Goal: Information Seeking & Learning: Learn about a topic

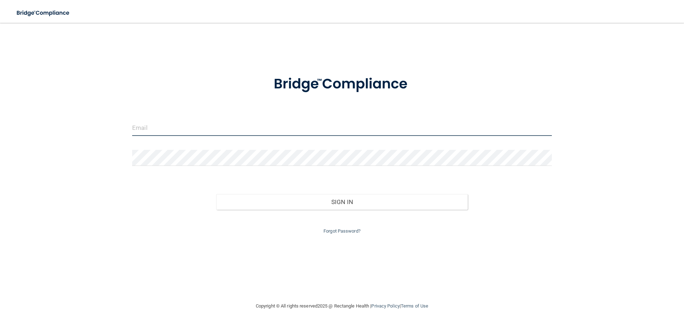
click at [256, 131] on input "email" at bounding box center [342, 128] width 420 height 16
type input "[EMAIL_ADDRESS][DOMAIN_NAME]"
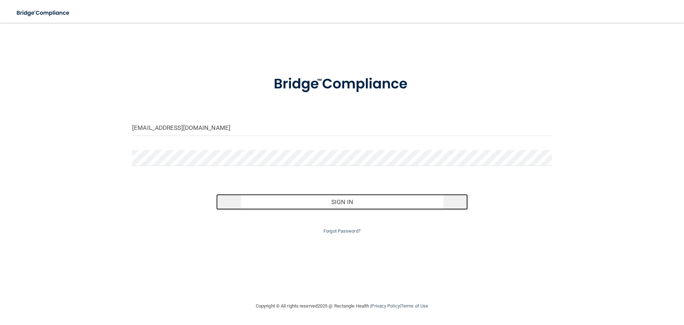
click at [342, 197] on button "Sign In" at bounding box center [342, 202] width 252 height 16
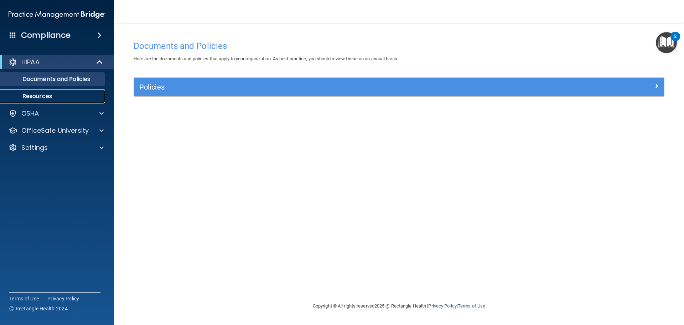
click at [81, 98] on p "Resources" at bounding box center [53, 96] width 97 height 7
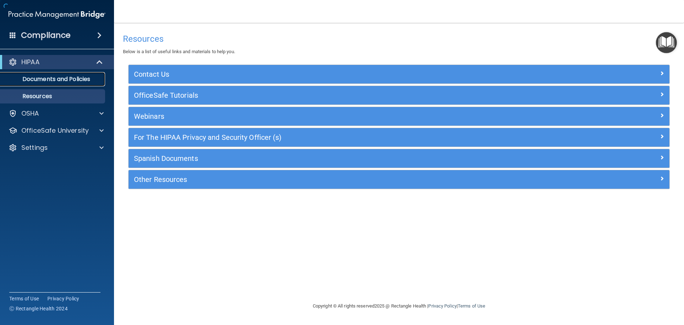
click at [79, 78] on p "Documents and Policies" at bounding box center [53, 79] width 97 height 7
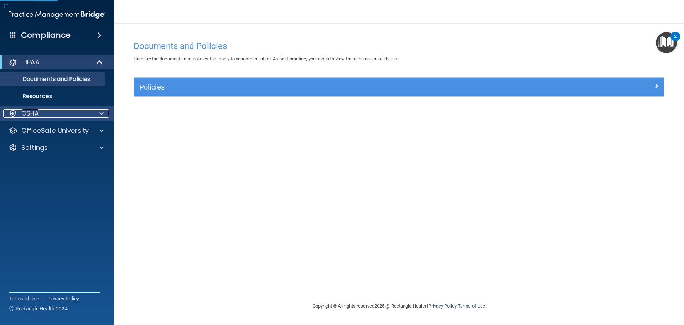
click at [64, 114] on div "OSHA" at bounding box center [47, 113] width 88 height 9
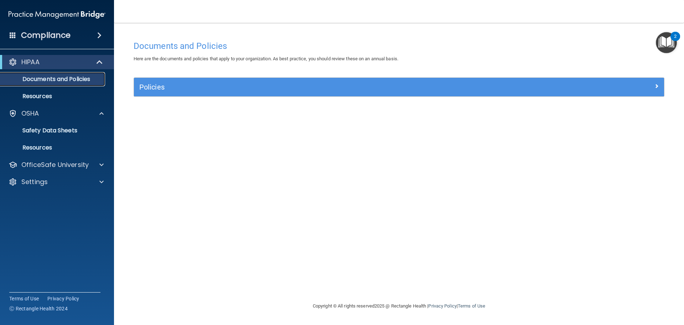
click at [64, 80] on p "Documents and Policies" at bounding box center [53, 79] width 97 height 7
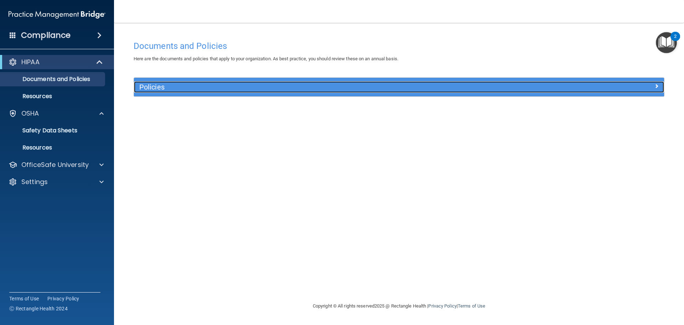
click at [194, 90] on h5 "Policies" at bounding box center [332, 87] width 387 height 8
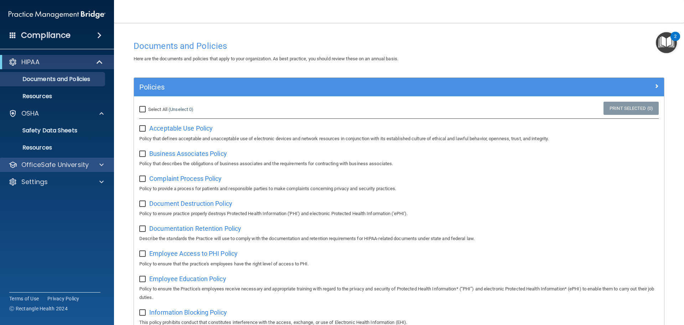
click at [84, 169] on div "OfficeSafe University" at bounding box center [57, 165] width 114 height 14
click at [64, 165] on p "OfficeSafe University" at bounding box center [54, 164] width 67 height 9
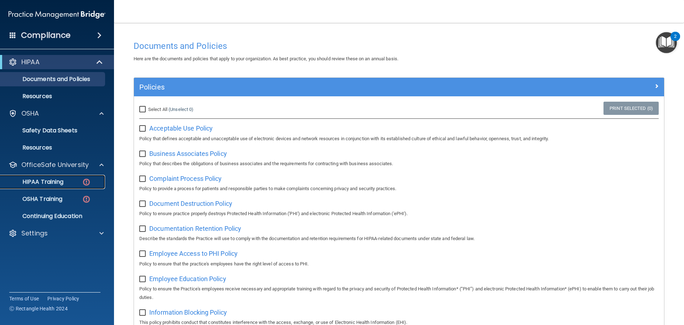
click at [60, 183] on p "HIPAA Training" at bounding box center [34, 181] width 59 height 7
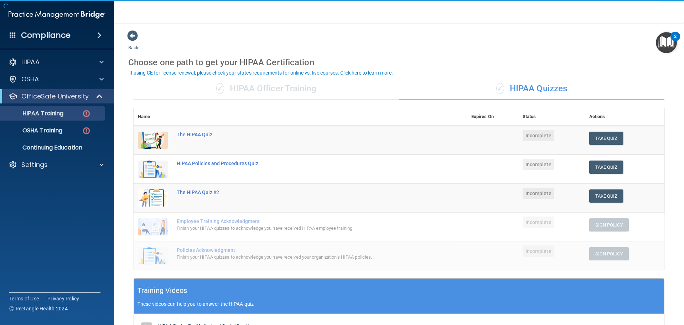
click at [271, 84] on div "✓ HIPAA Officer Training" at bounding box center [266, 88] width 265 height 21
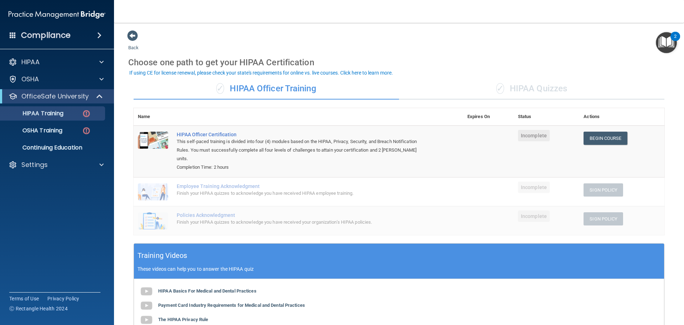
click at [451, 190] on td "Employee Training Acknowledgment Finish your HIPAA quizzes to acknowledge you h…" at bounding box center [317, 191] width 291 height 29
click at [602, 142] on link "Begin Course" at bounding box center [605, 137] width 43 height 13
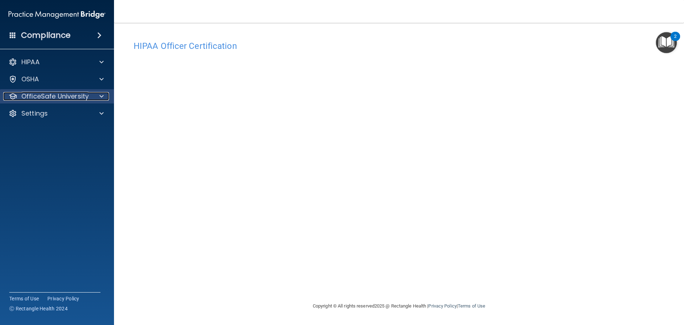
click at [76, 94] on p "OfficeSafe University" at bounding box center [54, 96] width 67 height 9
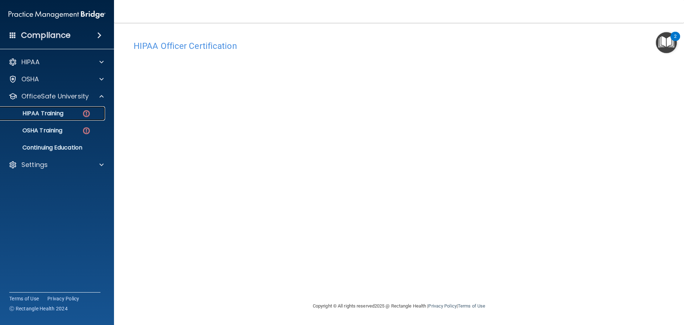
click at [50, 113] on p "HIPAA Training" at bounding box center [34, 113] width 59 height 7
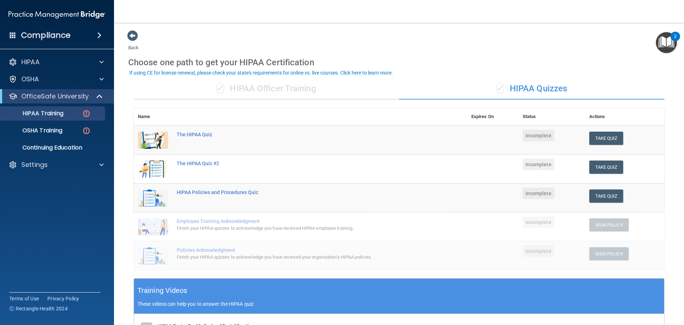
click at [298, 97] on div "✓ HIPAA Officer Training" at bounding box center [266, 88] width 265 height 21
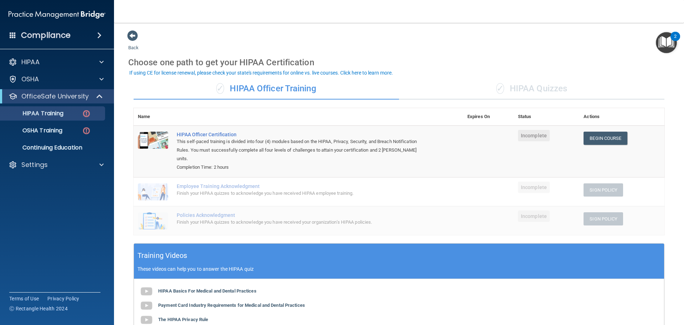
click at [534, 91] on div "✓ HIPAA Quizzes" at bounding box center [531, 88] width 265 height 21
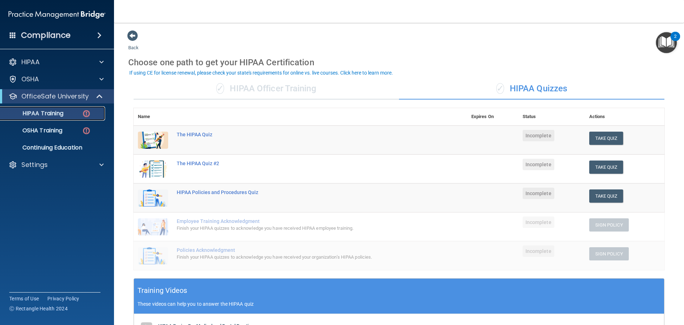
click at [41, 110] on p "HIPAA Training" at bounding box center [34, 113] width 59 height 7
click at [255, 95] on div "✓ HIPAA Officer Training" at bounding box center [266, 88] width 265 height 21
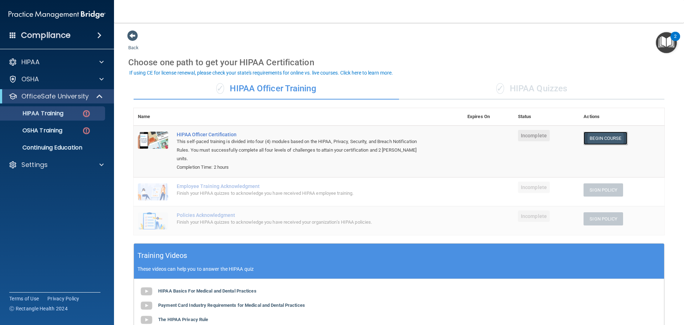
click at [604, 135] on link "Begin Course" at bounding box center [605, 137] width 43 height 13
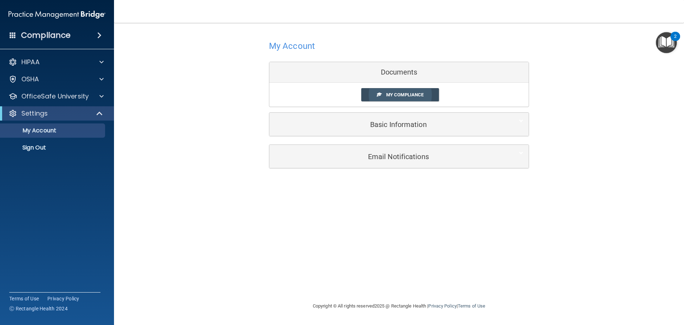
click at [409, 92] on link "My Compliance" at bounding box center [400, 94] width 78 height 13
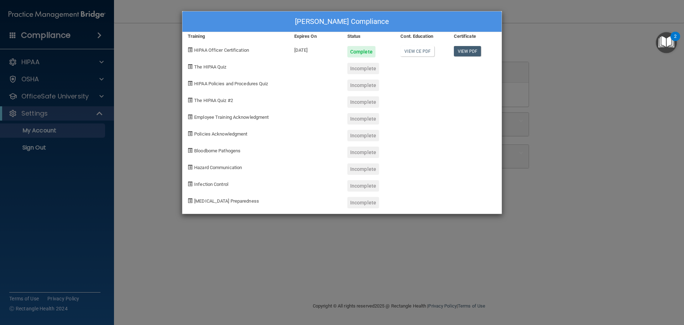
click at [138, 203] on div "Adriana Contreras's Compliance Training Expires On Status Cont. Education Certi…" at bounding box center [342, 162] width 684 height 325
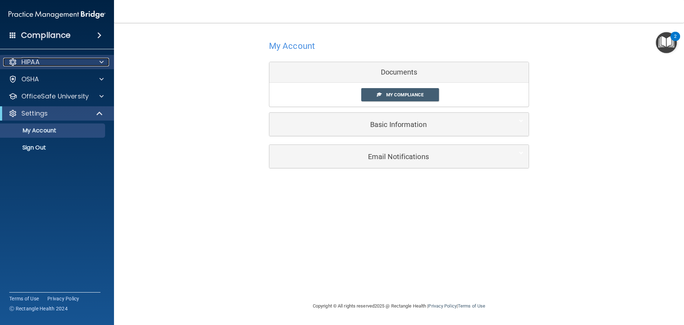
click at [57, 64] on div "HIPAA" at bounding box center [47, 62] width 88 height 9
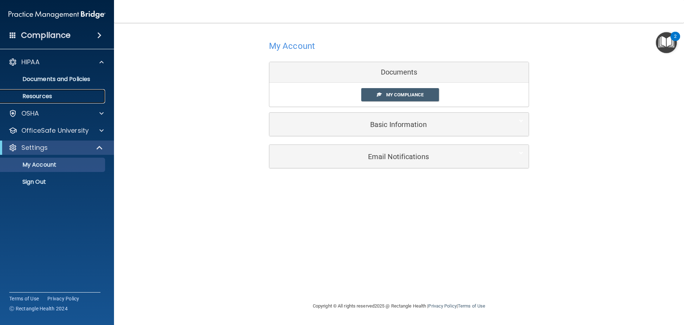
click at [68, 96] on p "Resources" at bounding box center [53, 96] width 97 height 7
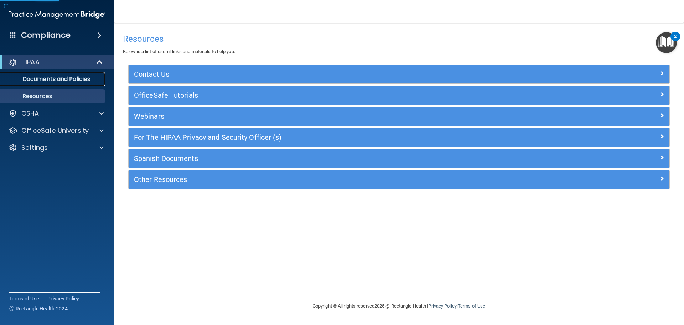
click at [69, 79] on p "Documents and Policies" at bounding box center [53, 79] width 97 height 7
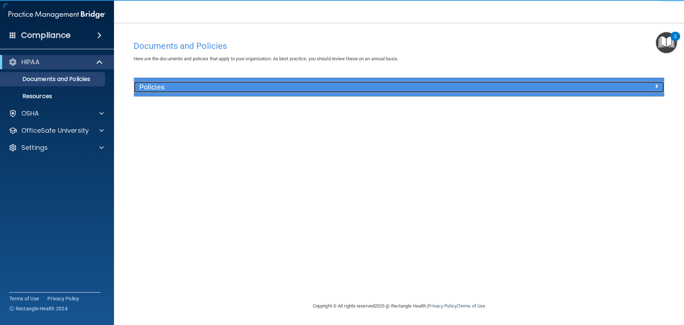
click at [157, 87] on h5 "Policies" at bounding box center [332, 87] width 387 height 8
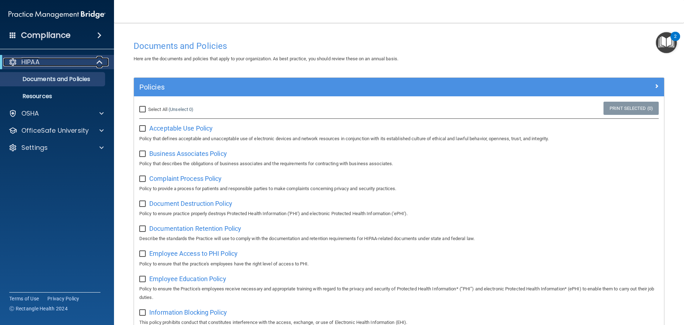
click at [49, 64] on div "HIPAA" at bounding box center [47, 62] width 88 height 9
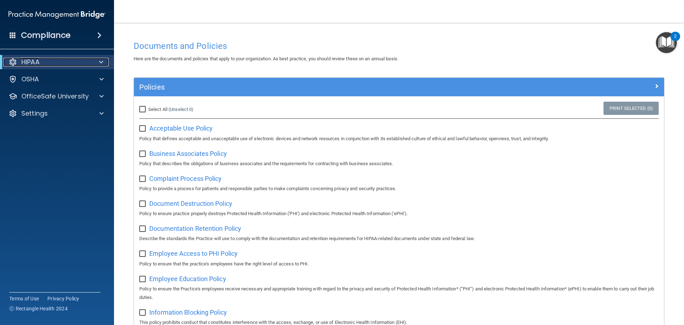
click at [48, 64] on div "HIPAA" at bounding box center [47, 62] width 88 height 9
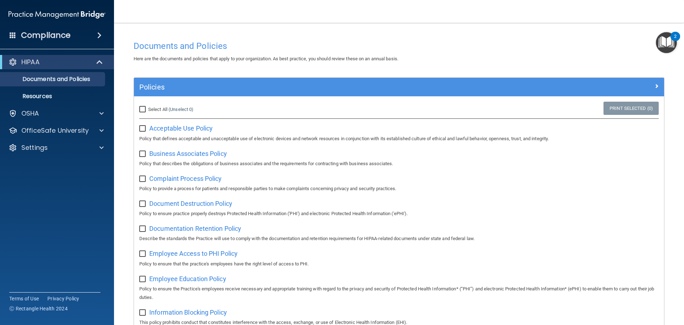
click at [17, 35] on div "Compliance" at bounding box center [57, 35] width 114 height 16
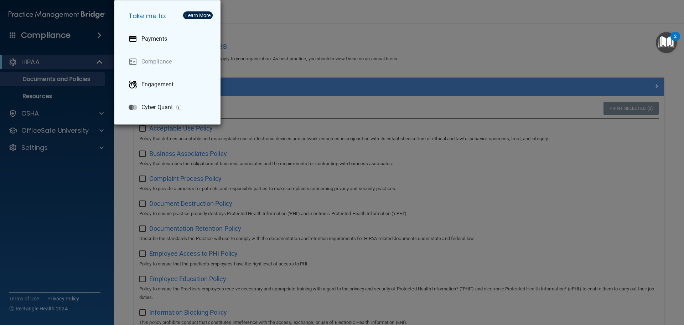
click at [279, 32] on div "Take me to: Payments Compliance Engagement Cyber Quant" at bounding box center [342, 162] width 684 height 325
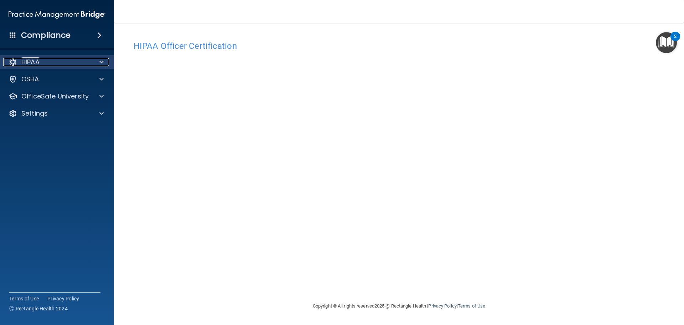
click at [21, 59] on div "HIPAA" at bounding box center [47, 62] width 88 height 9
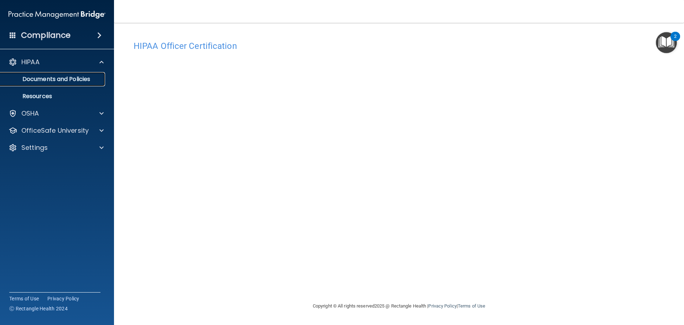
click at [39, 85] on link "Documents and Policies" at bounding box center [49, 79] width 112 height 14
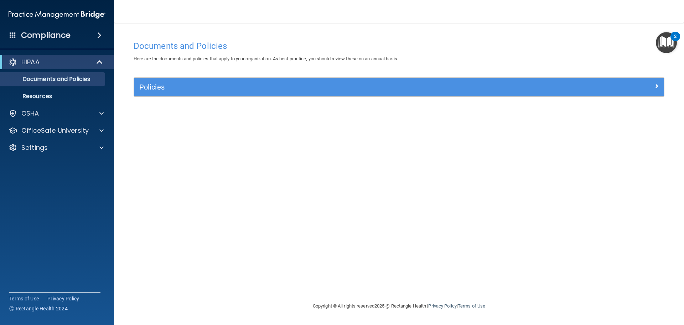
click at [667, 41] on img "Open Resource Center, 2 new notifications" at bounding box center [666, 42] width 21 height 21
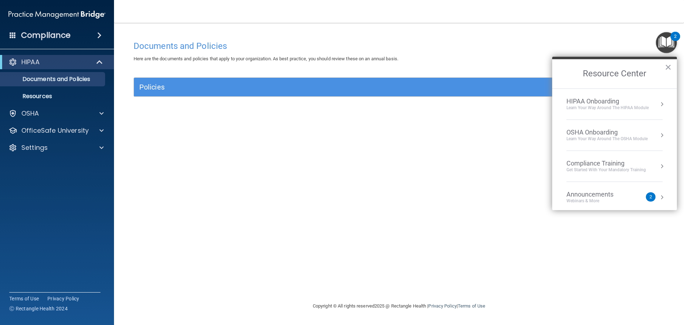
click at [595, 168] on div "Get Started with your mandatory training" at bounding box center [606, 170] width 79 height 6
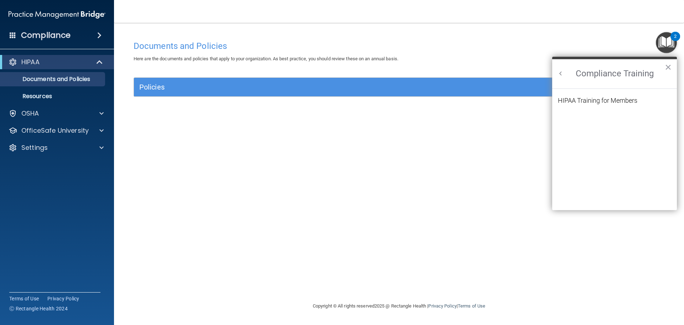
click at [578, 96] on ol "HIPAA Training for Members" at bounding box center [614, 150] width 113 height 122
click at [578, 100] on div "HIPAA Training for Members" at bounding box center [597, 100] width 79 height 6
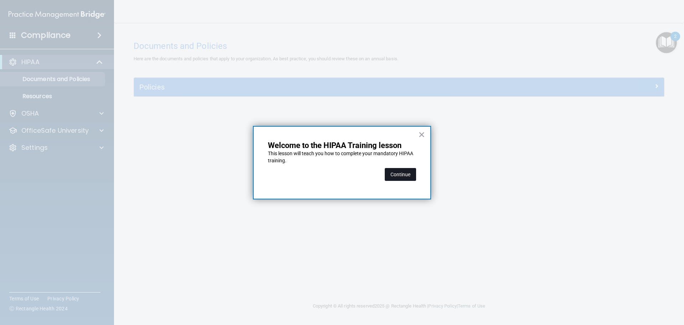
click at [392, 174] on button "Continue" at bounding box center [400, 174] width 31 height 13
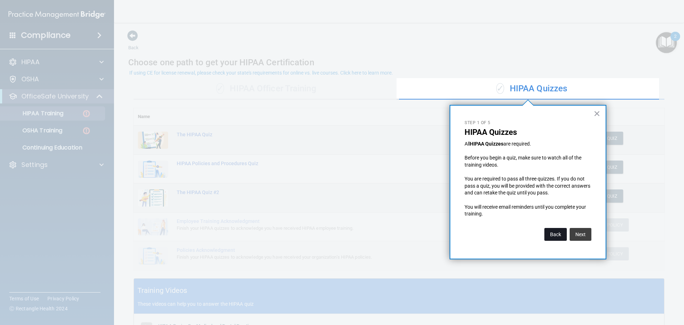
click at [563, 237] on button "Back" at bounding box center [555, 234] width 22 height 13
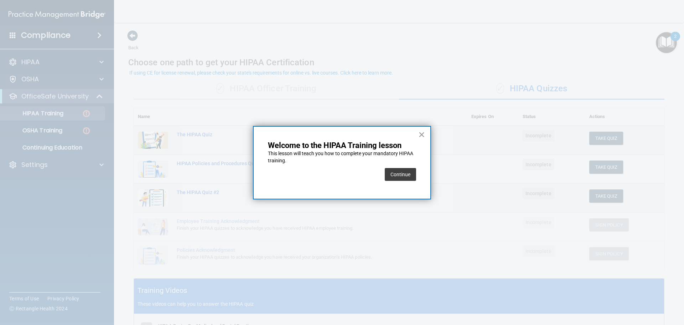
click at [423, 136] on button "×" at bounding box center [421, 134] width 7 height 11
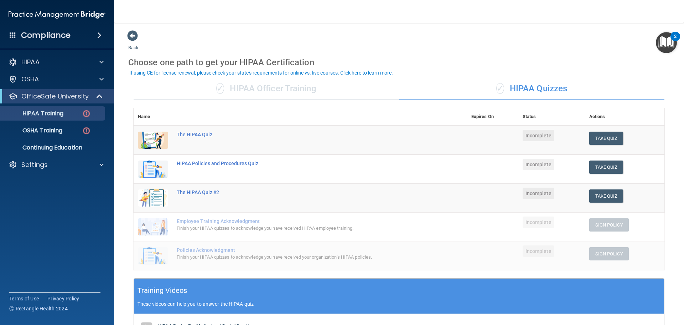
click at [300, 88] on div "✓ HIPAA Officer Training" at bounding box center [266, 88] width 265 height 21
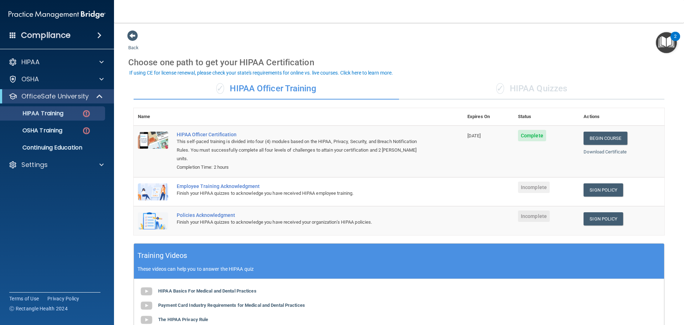
click at [546, 84] on div "✓ HIPAA Quizzes" at bounding box center [531, 88] width 265 height 21
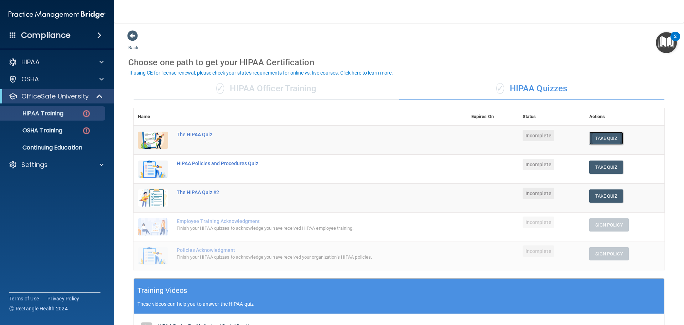
click at [595, 137] on button "Take Quiz" at bounding box center [606, 137] width 34 height 13
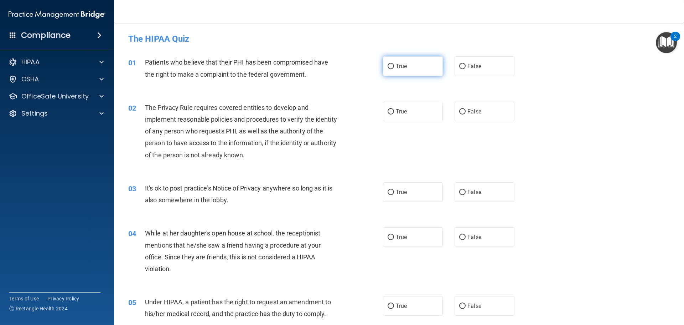
drag, startPoint x: 395, startPoint y: 61, endPoint x: 384, endPoint y: 63, distance: 10.5
click at [393, 62] on label "True" at bounding box center [413, 66] width 60 height 20
click at [393, 64] on input "True" at bounding box center [391, 66] width 6 height 5
radio input "true"
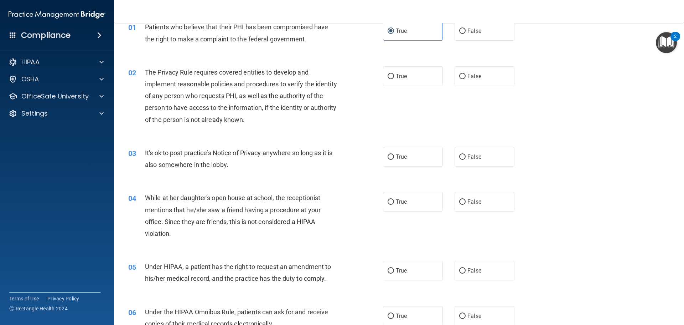
scroll to position [36, 0]
click at [461, 200] on input "False" at bounding box center [462, 201] width 6 height 5
radio input "true"
click at [459, 158] on input "False" at bounding box center [462, 156] width 6 height 5
radio input "true"
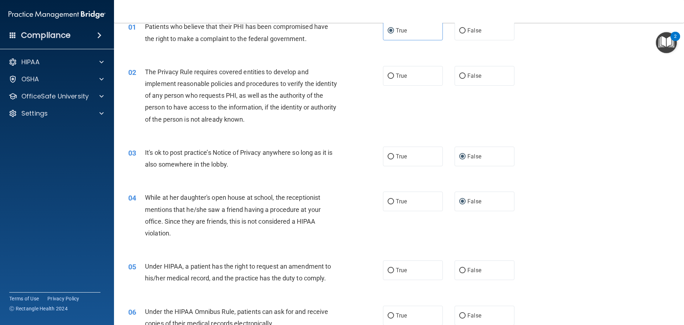
scroll to position [0, 0]
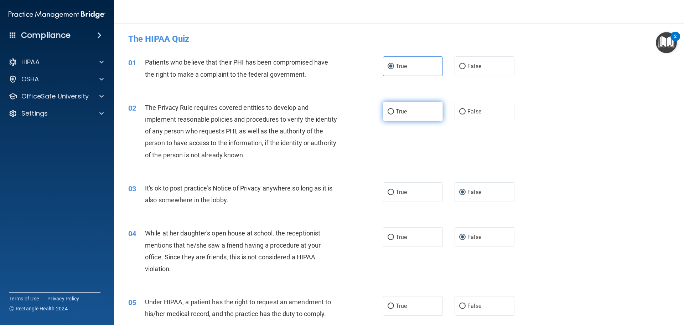
click at [388, 111] on input "True" at bounding box center [391, 111] width 6 height 5
radio input "true"
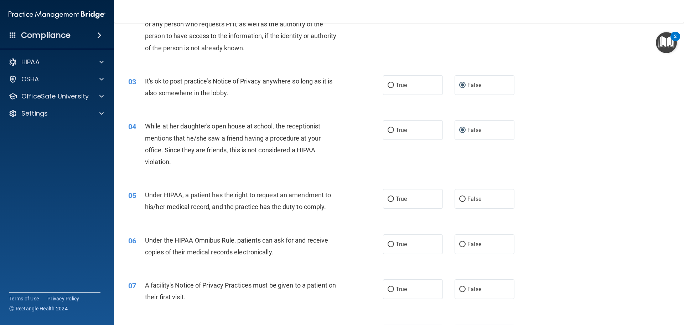
scroll to position [143, 0]
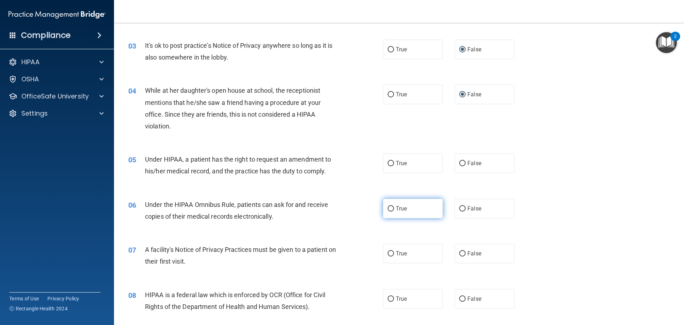
click at [388, 208] on input "True" at bounding box center [391, 208] width 6 height 5
radio input "true"
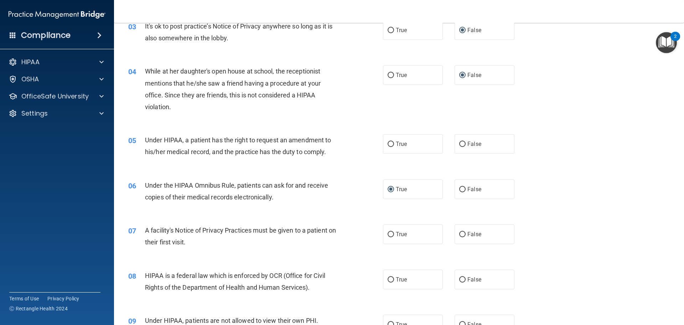
scroll to position [178, 0]
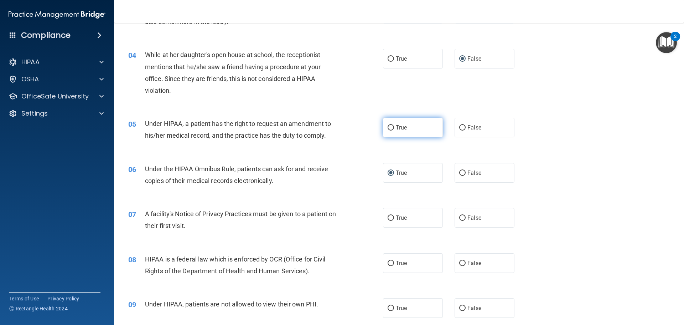
click at [405, 128] on label "True" at bounding box center [413, 128] width 60 height 20
click at [394, 128] on input "True" at bounding box center [391, 127] width 6 height 5
radio input "true"
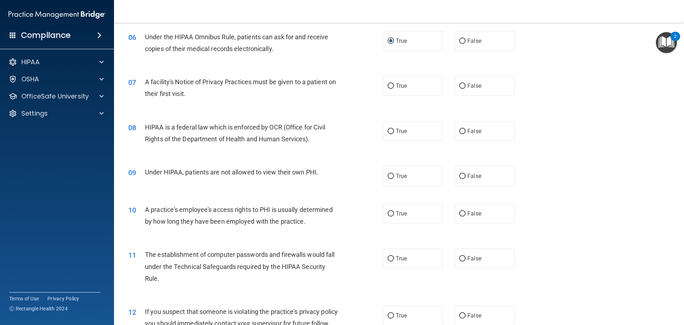
scroll to position [321, 0]
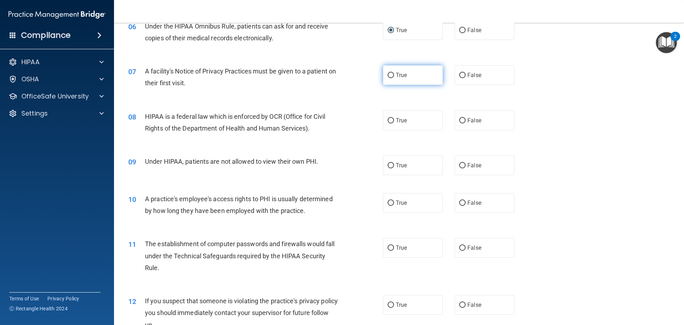
click at [388, 74] on input "True" at bounding box center [391, 75] width 6 height 5
radio input "true"
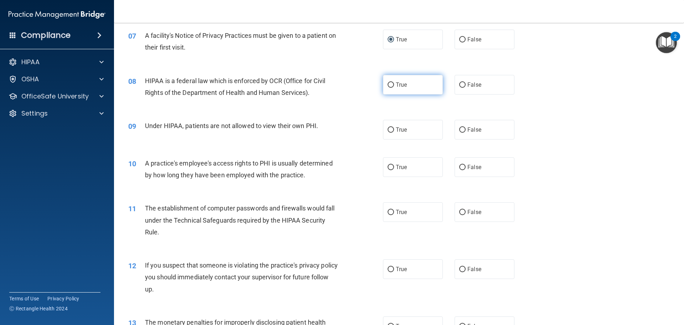
click at [388, 84] on input "True" at bounding box center [391, 84] width 6 height 5
radio input "true"
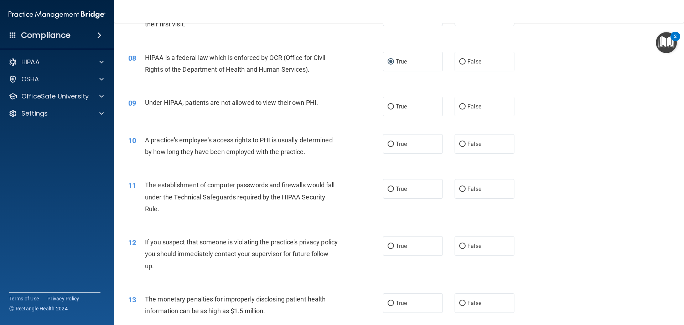
scroll to position [392, 0]
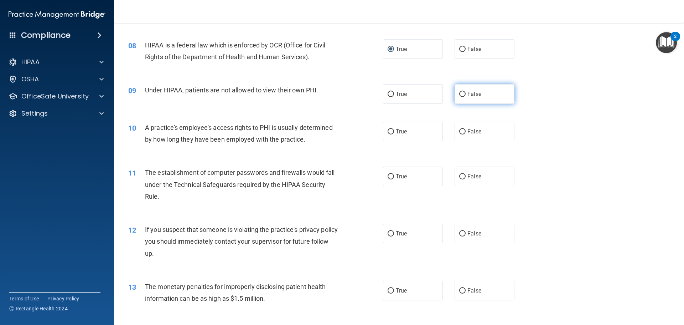
click at [462, 91] on label "False" at bounding box center [485, 94] width 60 height 20
click at [462, 92] on input "False" at bounding box center [462, 94] width 6 height 5
radio input "true"
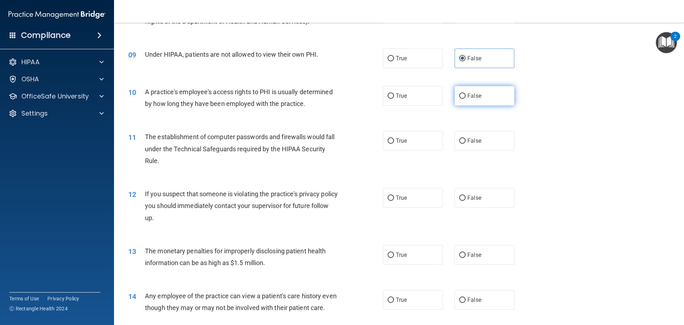
click at [459, 95] on input "False" at bounding box center [462, 95] width 6 height 5
radio input "true"
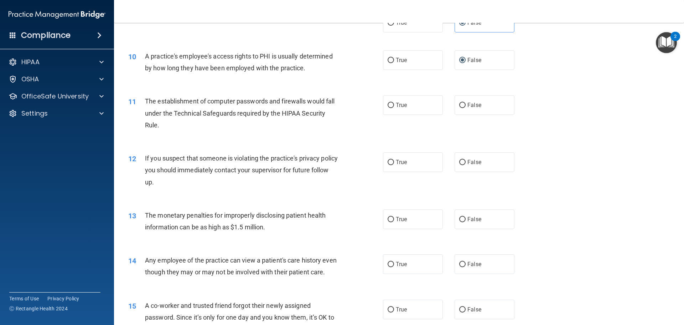
scroll to position [499, 0]
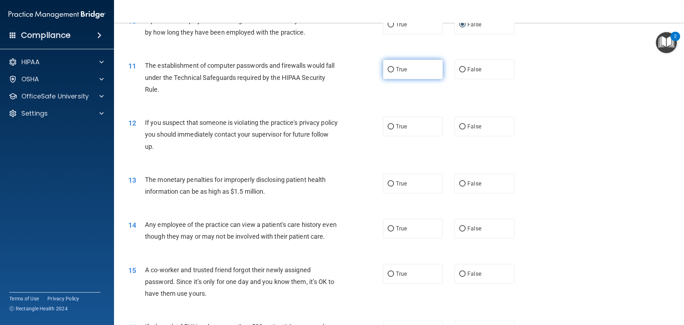
click at [389, 69] on input "True" at bounding box center [391, 69] width 6 height 5
radio input "true"
click at [390, 123] on label "True" at bounding box center [413, 127] width 60 height 20
click at [390, 124] on input "True" at bounding box center [391, 126] width 6 height 5
radio input "true"
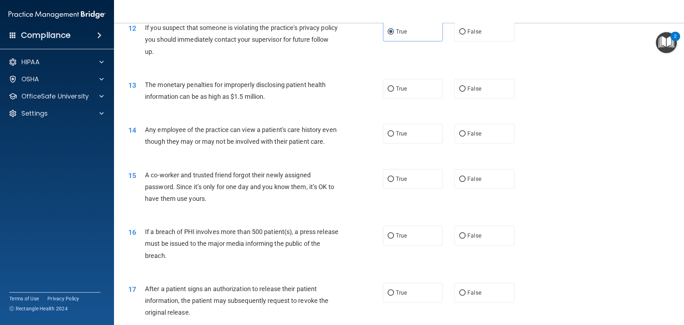
scroll to position [606, 0]
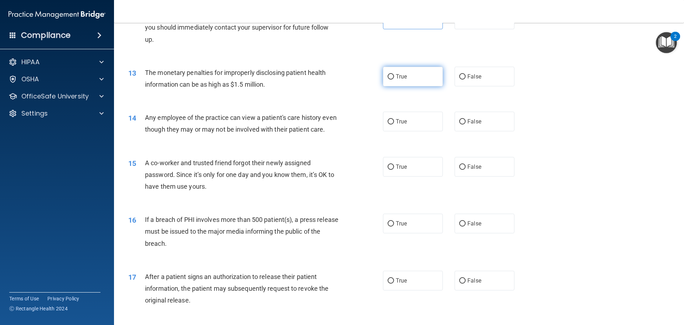
click at [388, 78] on input "True" at bounding box center [391, 76] width 6 height 5
radio input "true"
click at [388, 119] on input "True" at bounding box center [391, 121] width 6 height 5
radio input "true"
click at [460, 170] on input "False" at bounding box center [462, 166] width 6 height 5
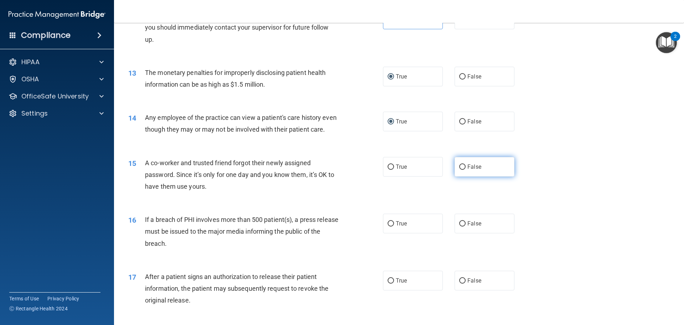
radio input "true"
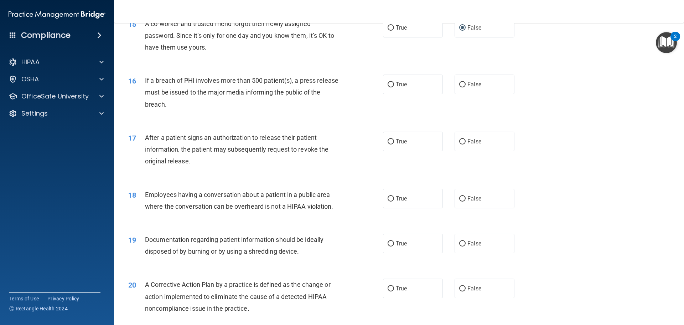
scroll to position [748, 0]
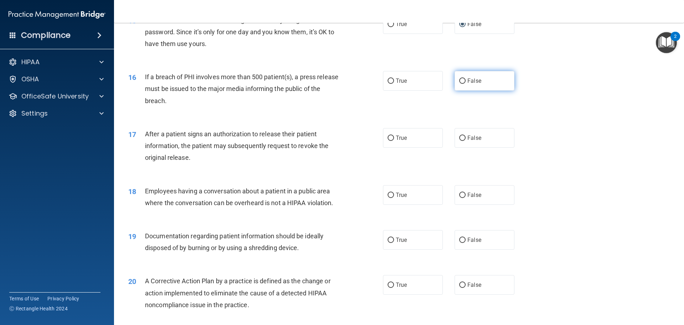
click at [460, 84] on input "False" at bounding box center [462, 80] width 6 height 5
radio input "true"
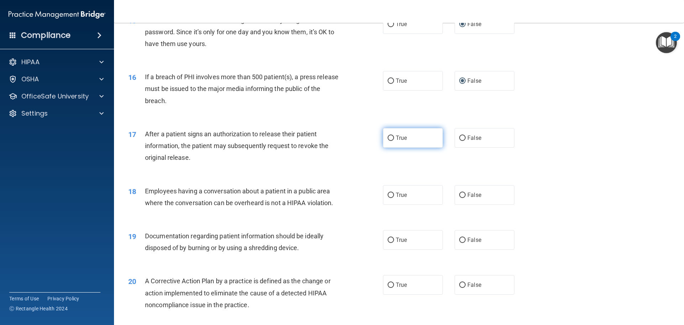
scroll to position [784, 0]
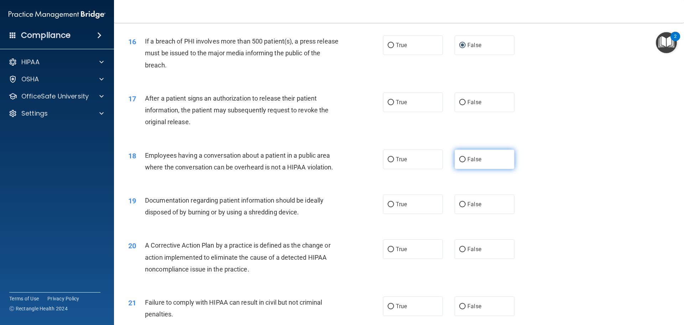
click at [461, 162] on input "False" at bounding box center [462, 159] width 6 height 5
radio input "true"
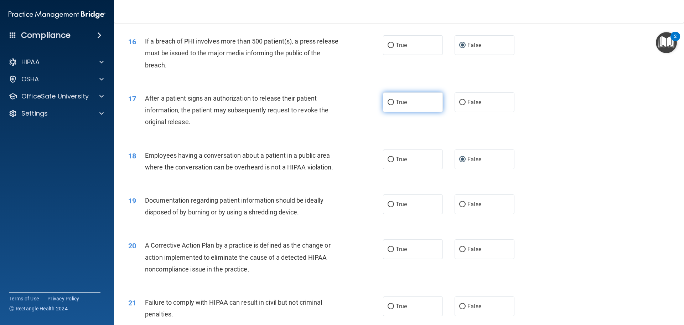
click at [384, 112] on label "True" at bounding box center [413, 102] width 60 height 20
click at [388, 105] on input "True" at bounding box center [391, 102] width 6 height 5
radio input "true"
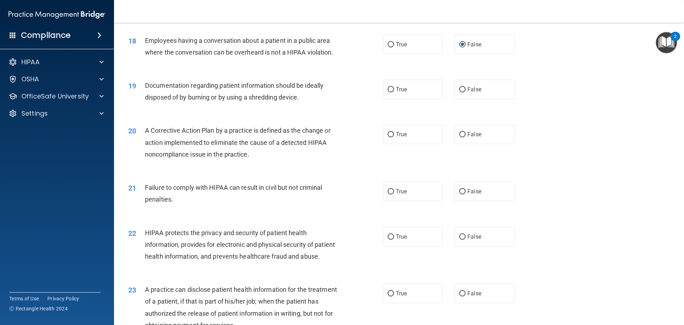
scroll to position [934, 0]
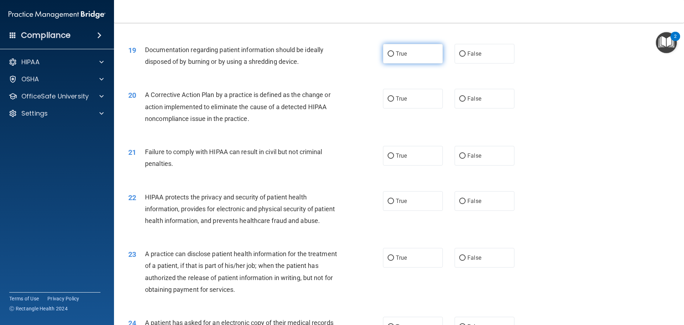
click at [388, 57] on input "True" at bounding box center [391, 53] width 6 height 5
radio input "true"
click at [390, 159] on input "True" at bounding box center [391, 155] width 6 height 5
radio input "true"
click at [455, 108] on label "False" at bounding box center [485, 99] width 60 height 20
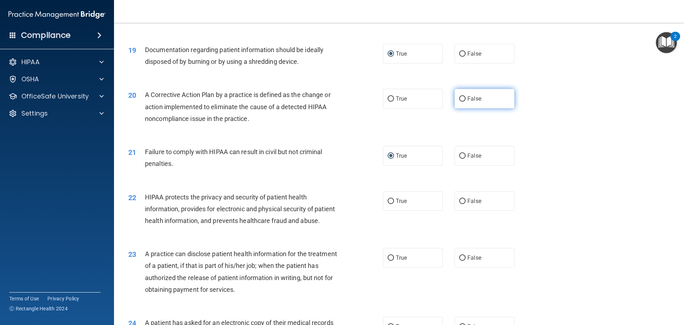
click at [459, 102] on input "False" at bounding box center [462, 98] width 6 height 5
radio input "true"
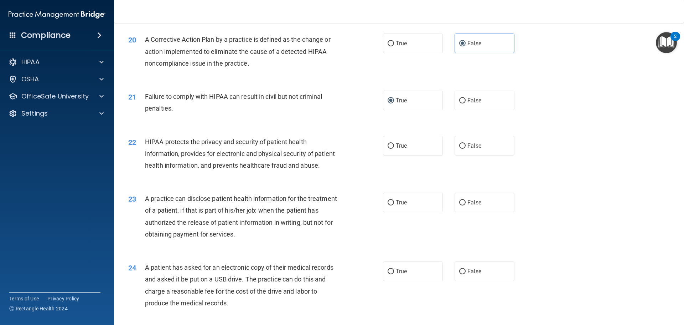
scroll to position [1006, 0]
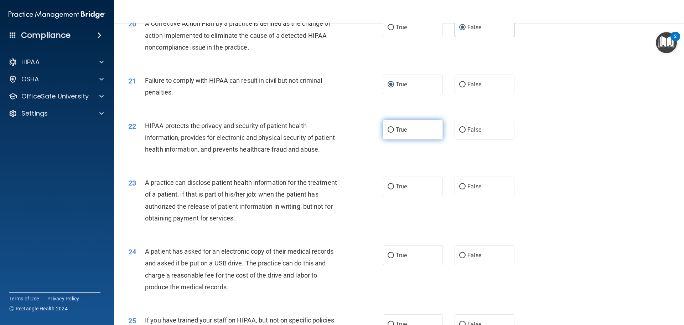
click at [391, 133] on input "True" at bounding box center [391, 129] width 6 height 5
radio input "true"
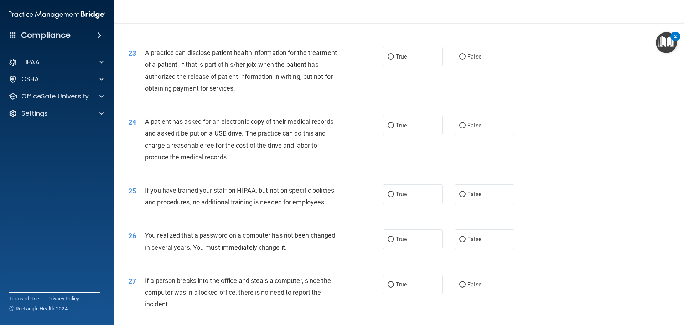
scroll to position [1148, 0]
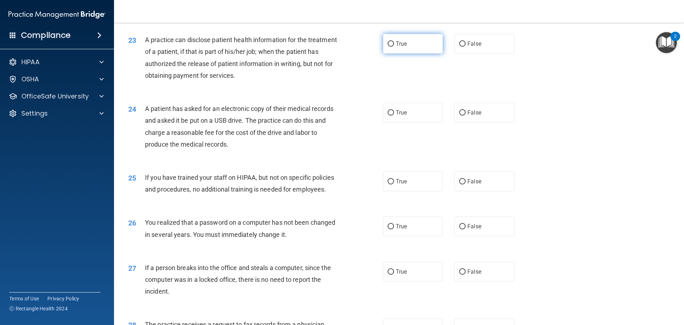
click at [391, 47] on input "True" at bounding box center [391, 43] width 6 height 5
radio input "true"
click at [463, 122] on label "False" at bounding box center [485, 113] width 60 height 20
click at [463, 115] on input "False" at bounding box center [462, 112] width 6 height 5
radio input "true"
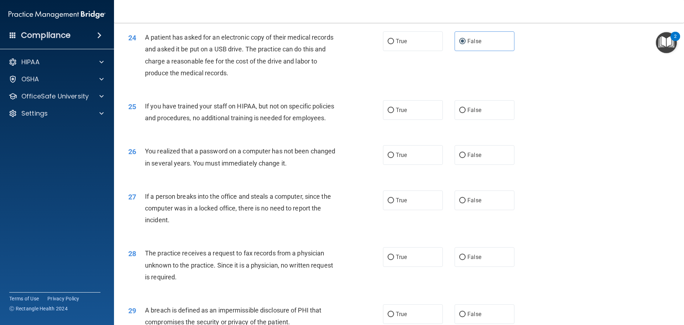
scroll to position [1255, 0]
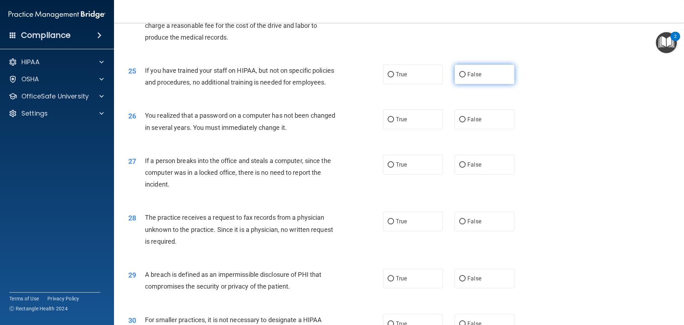
click at [459, 77] on input "False" at bounding box center [462, 74] width 6 height 5
radio input "true"
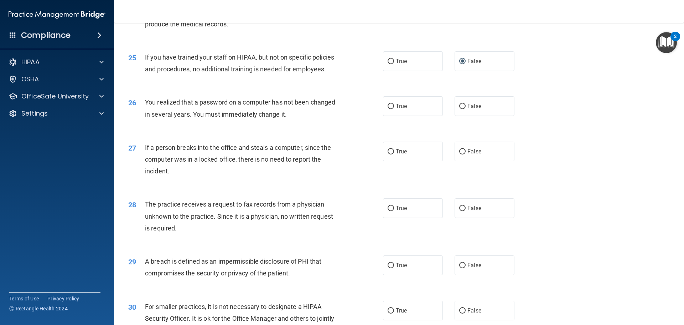
scroll to position [1291, 0]
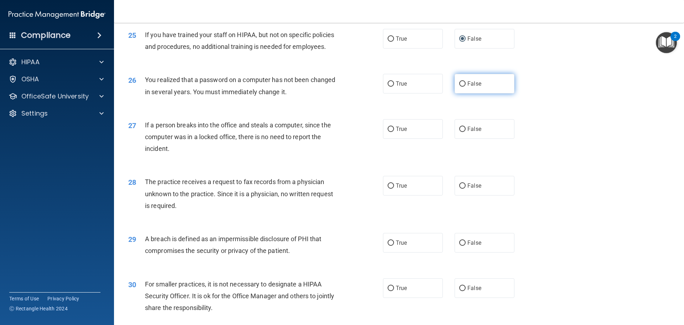
click at [461, 87] on input "False" at bounding box center [462, 83] width 6 height 5
radio input "true"
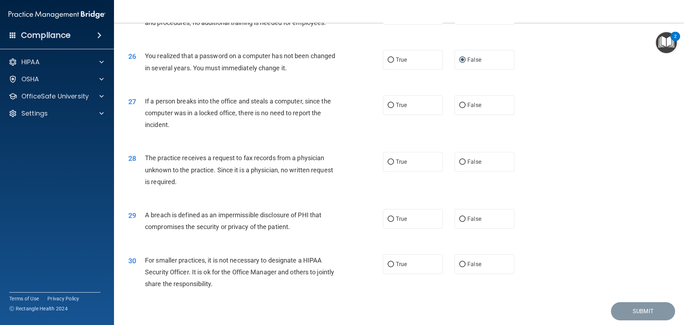
scroll to position [1326, 0]
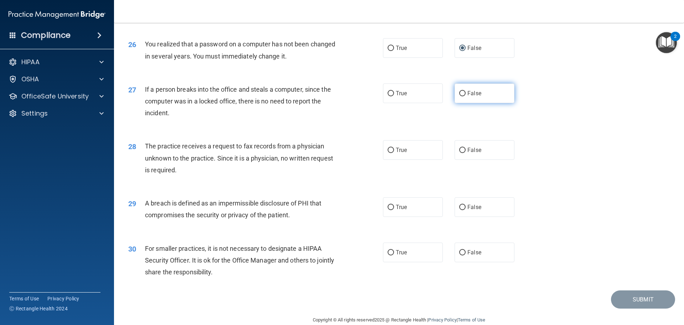
click at [464, 103] on label "False" at bounding box center [485, 93] width 60 height 20
click at [464, 96] on input "False" at bounding box center [462, 93] width 6 height 5
radio input "true"
click at [386, 58] on label "True" at bounding box center [413, 48] width 60 height 20
click at [388, 51] on input "True" at bounding box center [391, 48] width 6 height 5
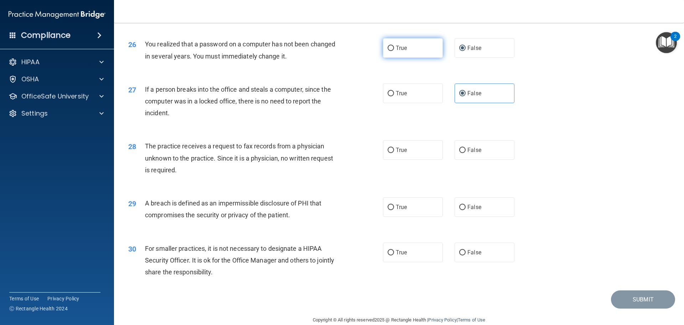
radio input "true"
radio input "false"
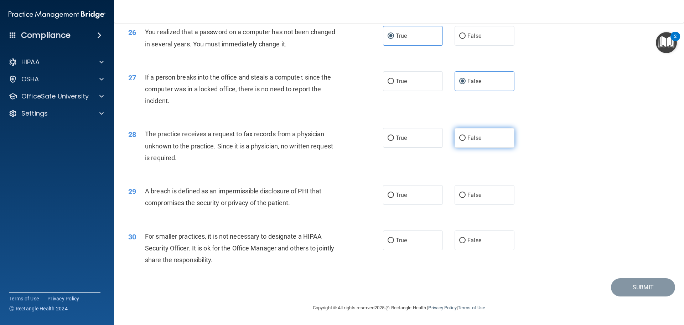
click at [459, 140] on input "False" at bounding box center [462, 137] width 6 height 5
radio input "true"
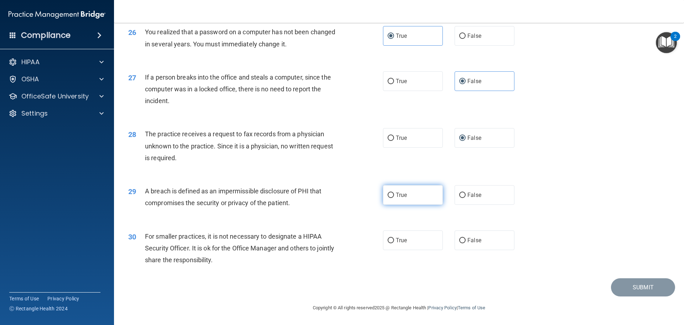
click at [391, 194] on input "True" at bounding box center [391, 194] width 6 height 5
radio input "true"
click at [390, 239] on input "True" at bounding box center [391, 240] width 6 height 5
radio input "true"
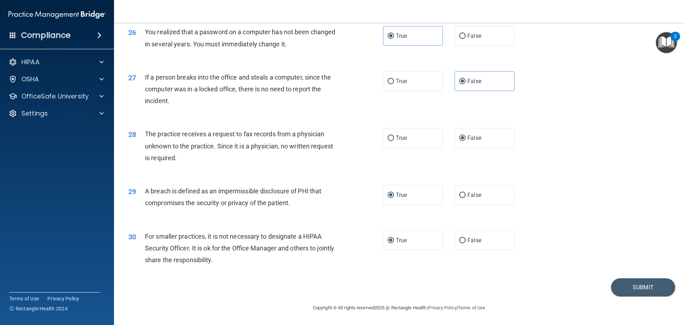
scroll to position [1354, 0]
click at [623, 293] on button "Submit" at bounding box center [643, 287] width 64 height 18
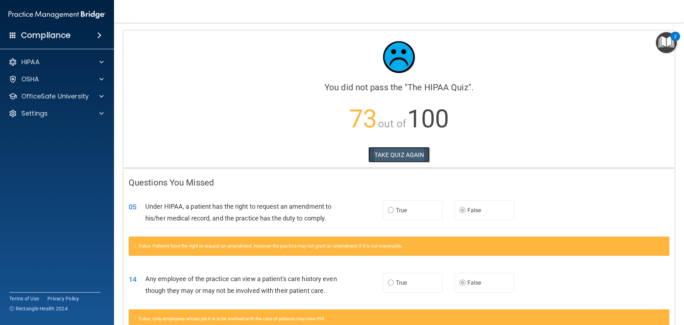
click at [393, 153] on button "TAKE QUIZ AGAIN" at bounding box center [399, 155] width 62 height 16
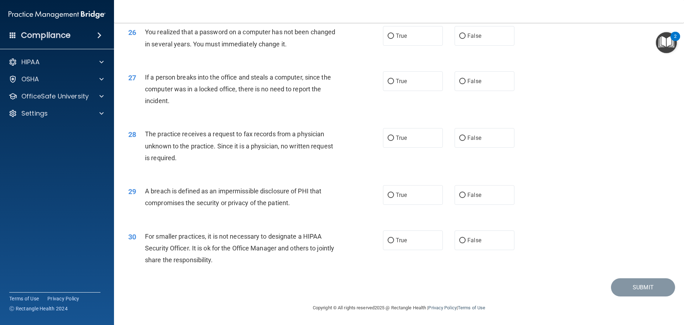
scroll to position [1362, 0]
click at [459, 238] on input "False" at bounding box center [462, 240] width 6 height 5
radio input "true"
click at [391, 197] on input "True" at bounding box center [391, 194] width 6 height 5
radio input "true"
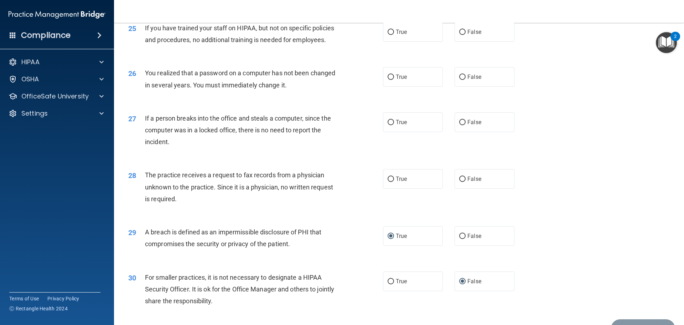
scroll to position [1291, 0]
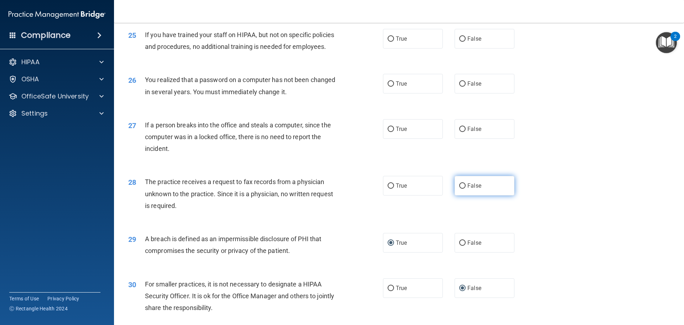
click at [461, 189] on input "False" at bounding box center [462, 185] width 6 height 5
radio input "true"
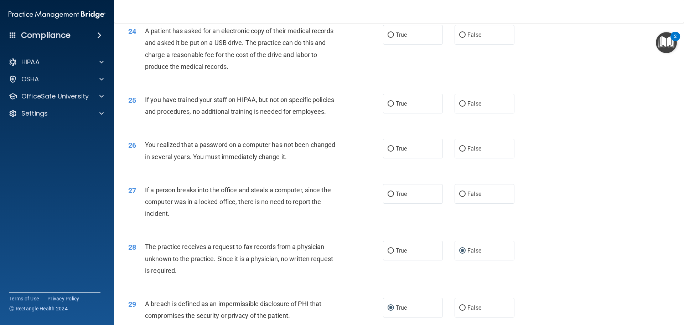
scroll to position [1219, 0]
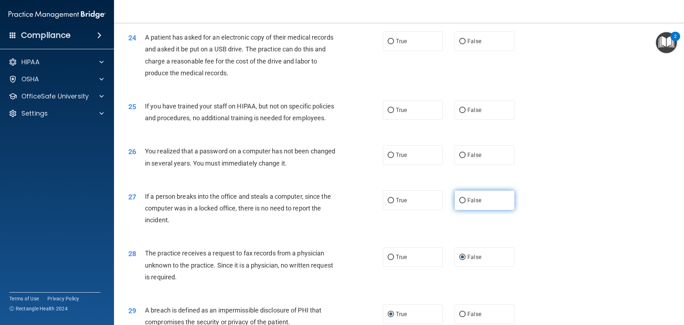
click at [463, 210] on label "False" at bounding box center [485, 200] width 60 height 20
click at [463, 203] on input "False" at bounding box center [462, 200] width 6 height 5
radio input "true"
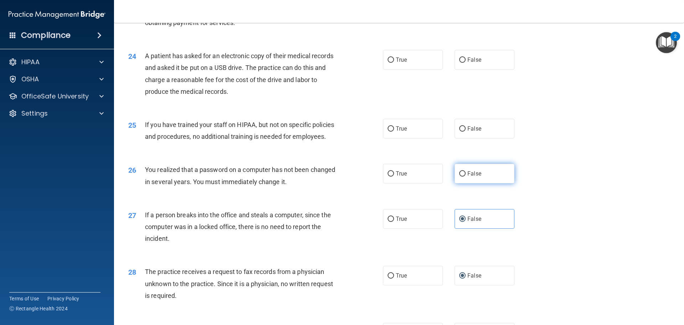
scroll to position [1184, 0]
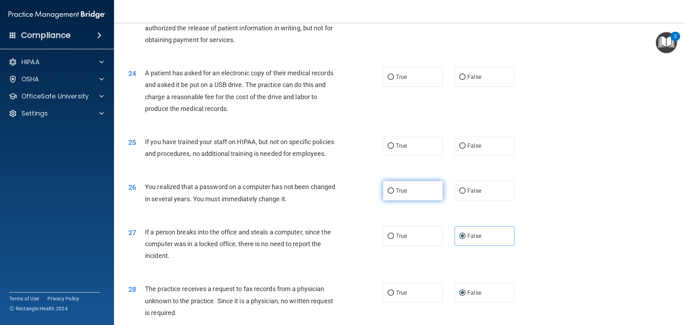
click at [387, 200] on label "True" at bounding box center [413, 191] width 60 height 20
click at [388, 193] on input "True" at bounding box center [391, 190] width 6 height 5
radio input "true"
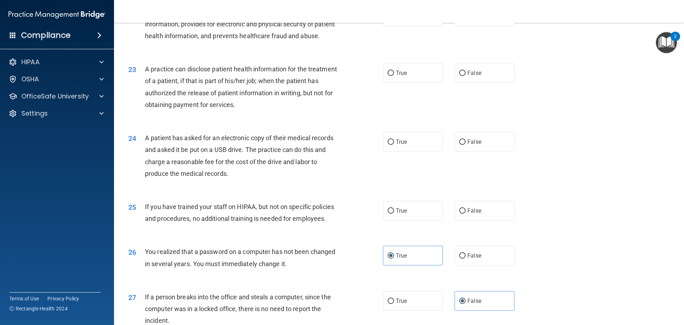
scroll to position [1113, 0]
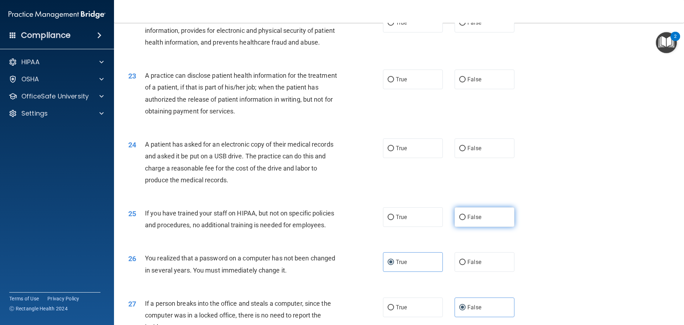
click at [459, 220] on input "False" at bounding box center [462, 217] width 6 height 5
radio input "true"
click at [460, 151] on input "False" at bounding box center [462, 148] width 6 height 5
radio input "true"
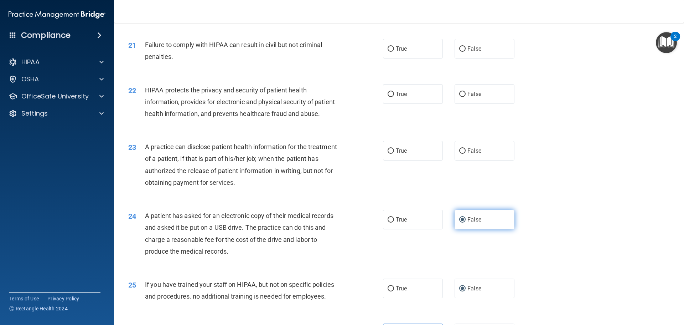
scroll to position [1006, 0]
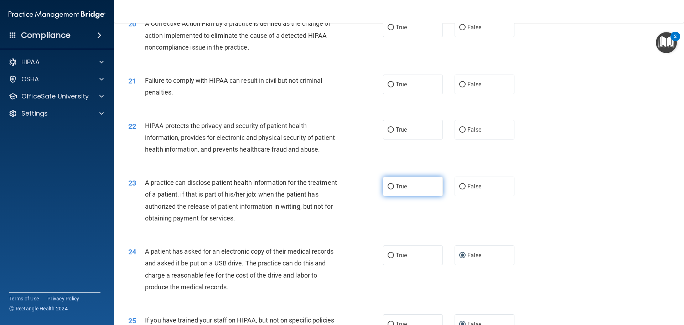
click at [392, 196] on label "True" at bounding box center [413, 186] width 60 height 20
click at [392, 189] on input "True" at bounding box center [391, 186] width 6 height 5
radio input "true"
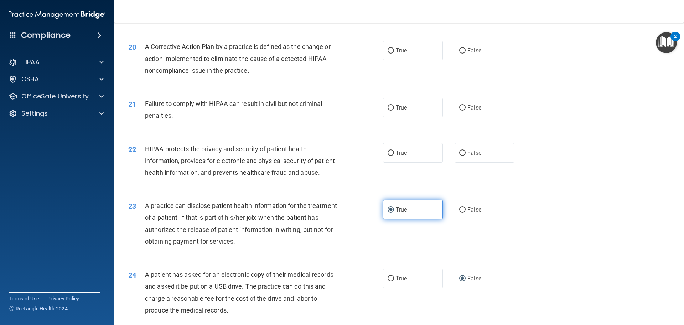
scroll to position [970, 0]
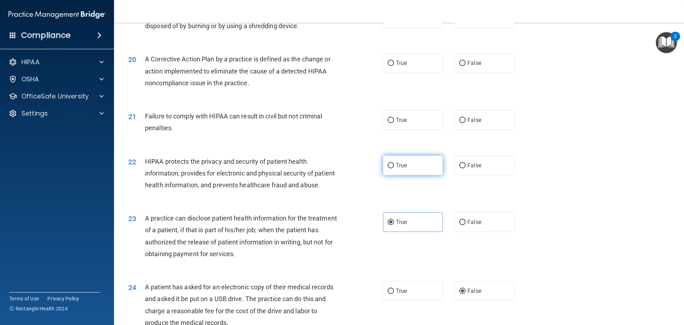
click at [388, 168] on input "True" at bounding box center [391, 165] width 6 height 5
radio input "true"
click at [459, 123] on input "False" at bounding box center [462, 120] width 6 height 5
radio input "true"
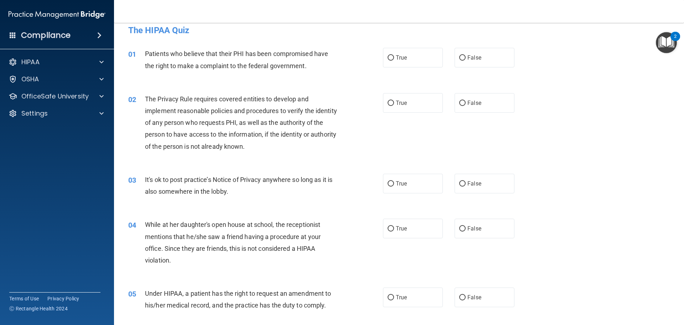
scroll to position [0, 0]
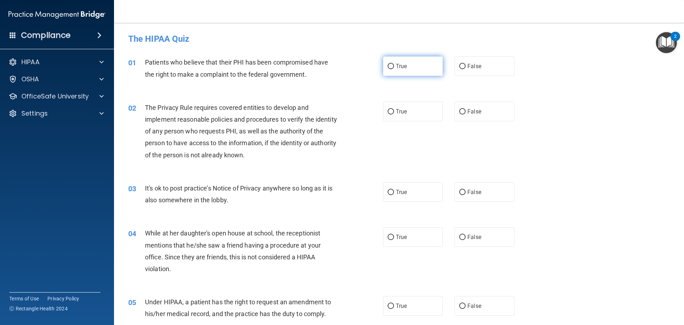
click at [388, 67] on input "True" at bounding box center [391, 66] width 6 height 5
radio input "true"
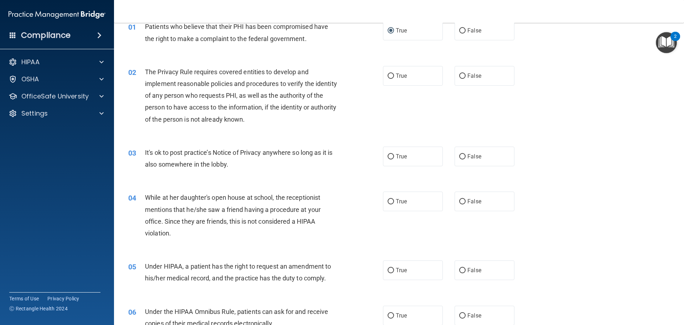
scroll to position [71, 0]
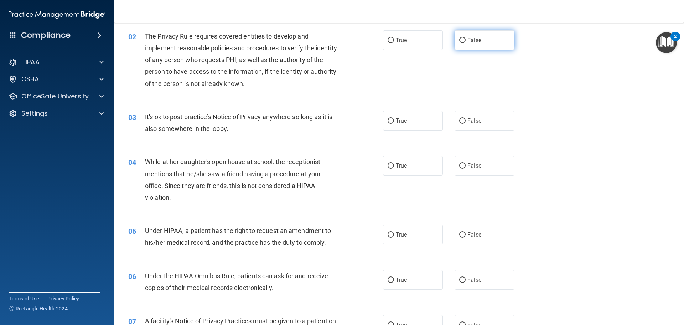
click at [477, 35] on label "False" at bounding box center [485, 40] width 60 height 20
click at [466, 38] on input "False" at bounding box center [462, 40] width 6 height 5
radio input "true"
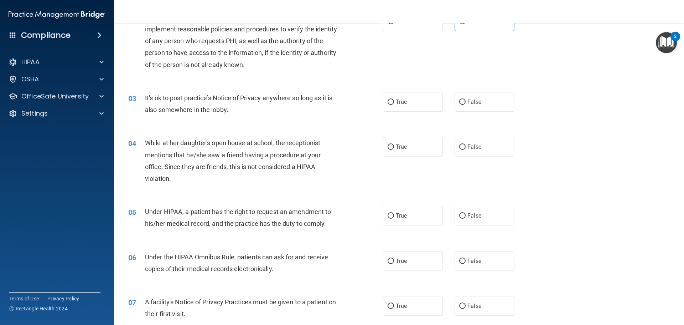
scroll to position [107, 0]
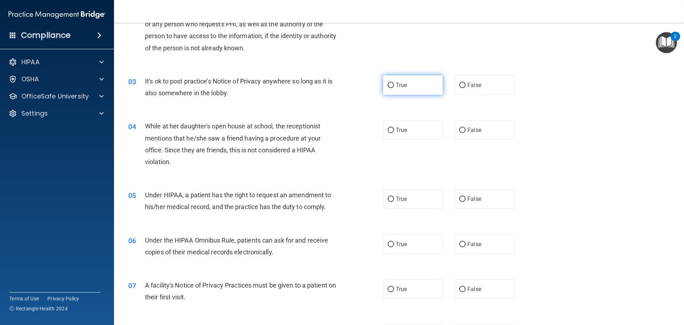
click at [408, 83] on label "True" at bounding box center [413, 85] width 60 height 20
click at [394, 83] on input "True" at bounding box center [391, 85] width 6 height 5
radio input "true"
click at [463, 127] on label "False" at bounding box center [485, 130] width 60 height 20
click at [463, 128] on input "False" at bounding box center [462, 130] width 6 height 5
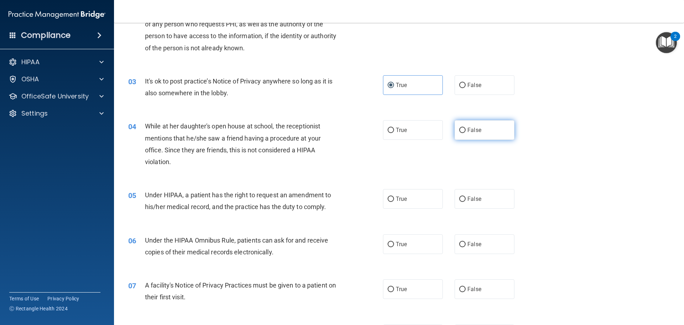
radio input "true"
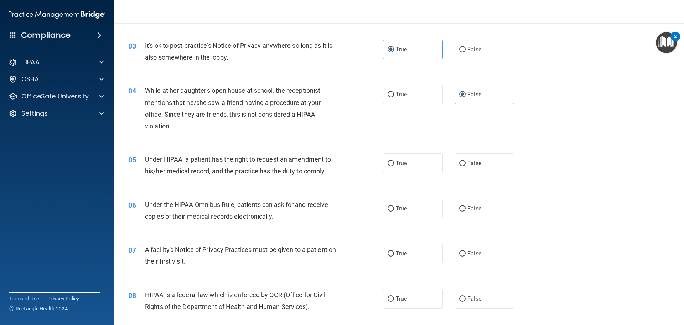
scroll to position [178, 0]
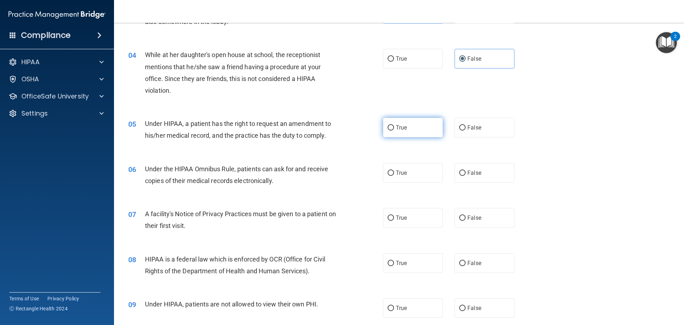
click at [404, 132] on label "True" at bounding box center [413, 128] width 60 height 20
click at [394, 130] on input "True" at bounding box center [391, 127] width 6 height 5
radio input "true"
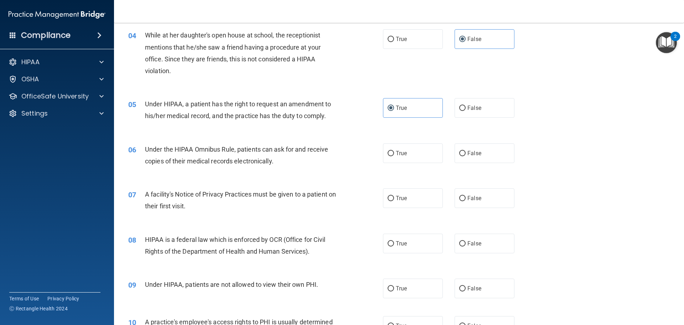
scroll to position [214, 0]
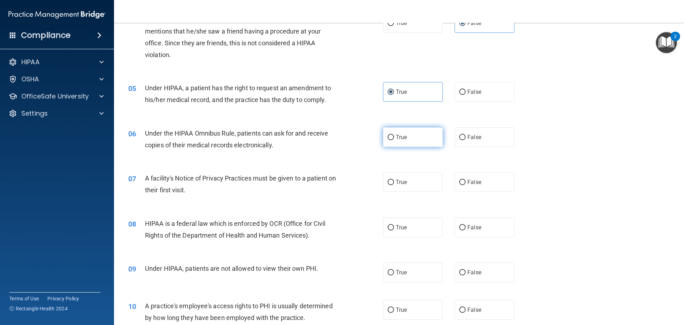
click at [396, 138] on span "True" at bounding box center [401, 137] width 11 height 7
click at [394, 138] on input "True" at bounding box center [391, 137] width 6 height 5
radio input "true"
click at [395, 187] on label "True" at bounding box center [413, 182] width 60 height 20
click at [394, 185] on input "True" at bounding box center [391, 182] width 6 height 5
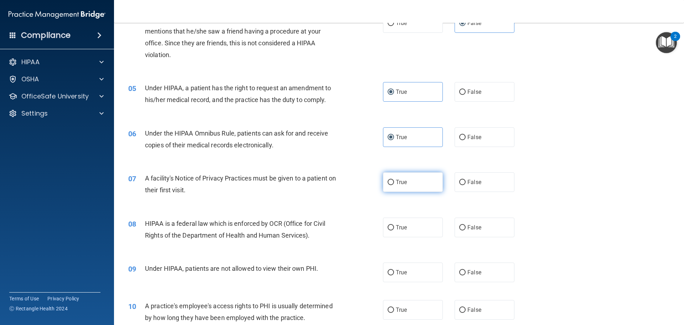
radio input "true"
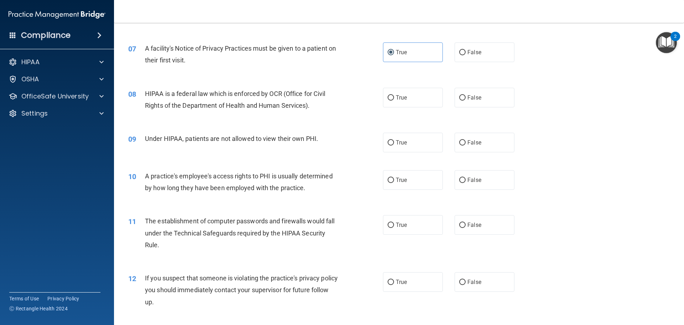
scroll to position [356, 0]
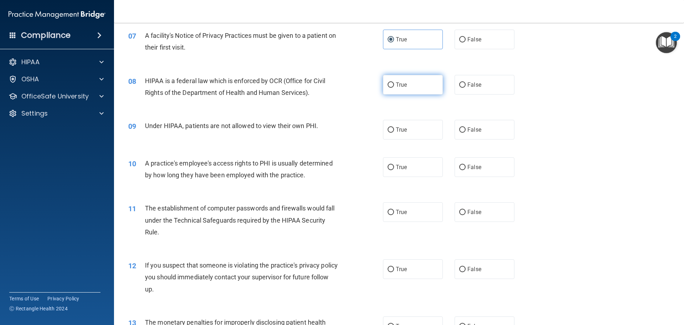
click at [389, 87] on input "True" at bounding box center [391, 84] width 6 height 5
radio input "true"
click at [460, 129] on input "False" at bounding box center [462, 129] width 6 height 5
radio input "true"
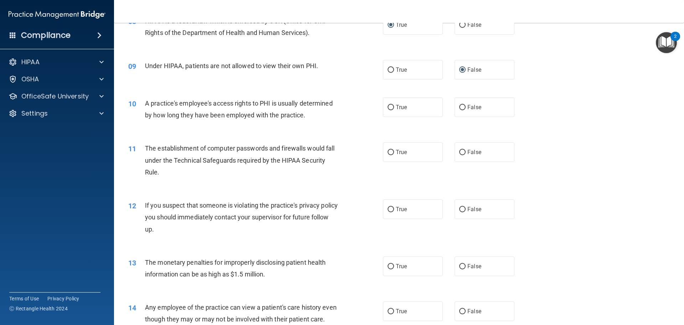
scroll to position [428, 0]
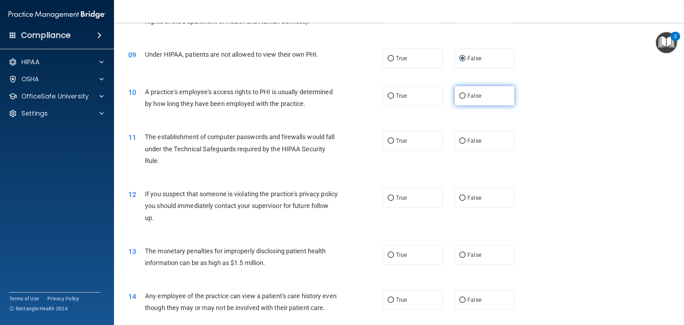
click at [459, 96] on input "False" at bounding box center [462, 95] width 6 height 5
radio input "true"
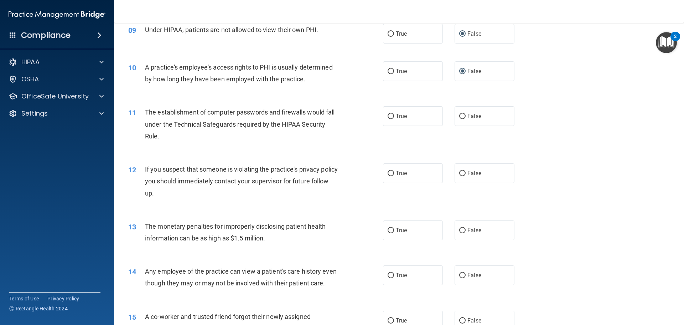
scroll to position [463, 0]
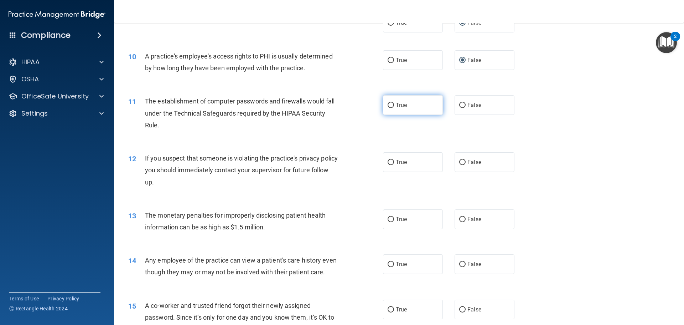
click at [384, 105] on label "True" at bounding box center [413, 105] width 60 height 20
click at [388, 105] on input "True" at bounding box center [391, 105] width 6 height 5
radio input "true"
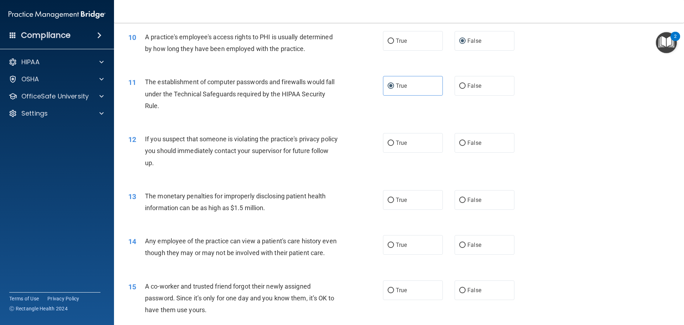
scroll to position [499, 0]
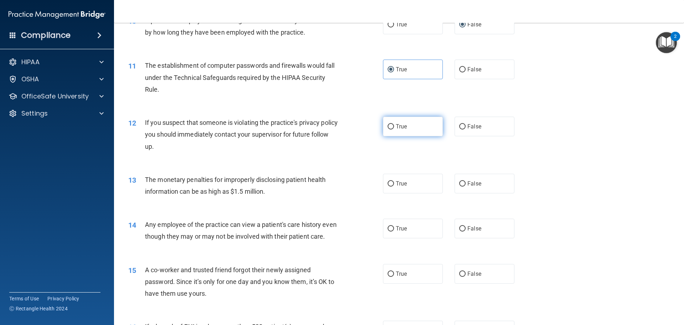
click at [388, 129] on input "True" at bounding box center [391, 126] width 6 height 5
radio input "true"
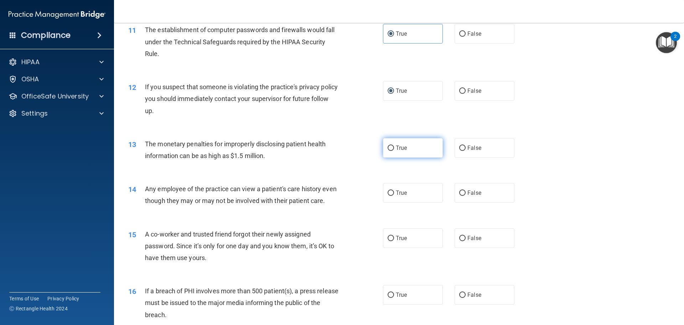
click at [389, 152] on label "True" at bounding box center [413, 148] width 60 height 20
click at [389, 151] on input "True" at bounding box center [391, 147] width 6 height 5
radio input "true"
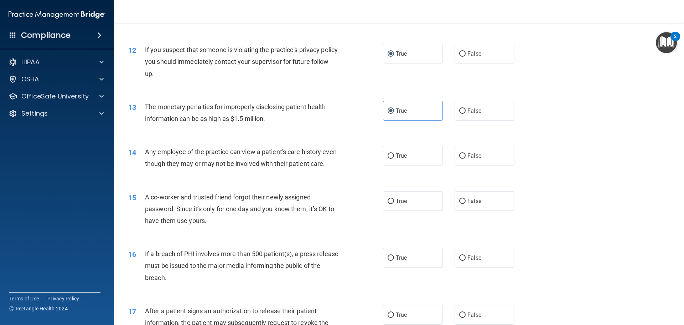
scroll to position [606, 0]
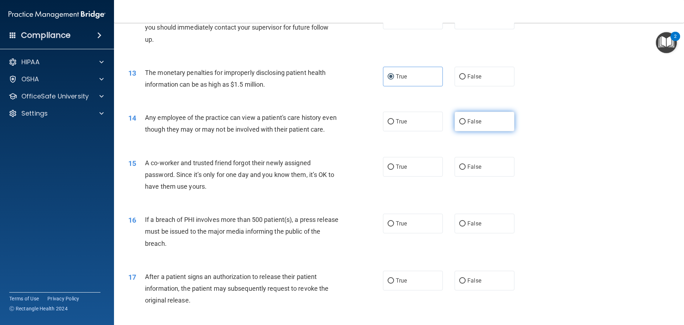
click at [455, 118] on label "False" at bounding box center [485, 122] width 60 height 20
click at [459, 119] on input "False" at bounding box center [462, 121] width 6 height 5
radio input "true"
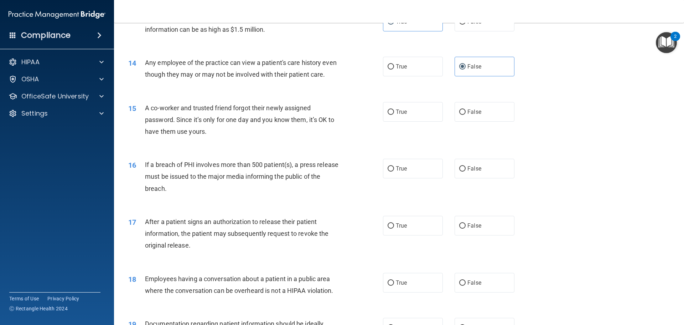
scroll to position [677, 0]
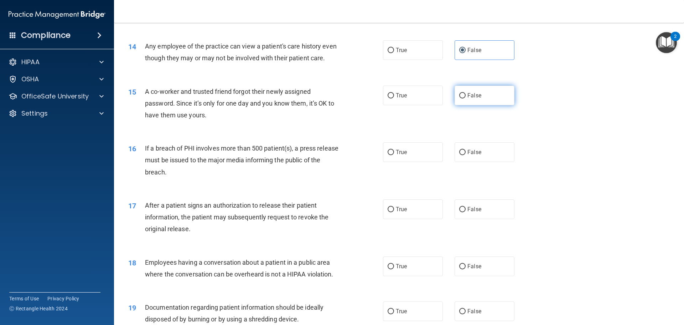
click at [461, 103] on label "False" at bounding box center [485, 96] width 60 height 20
click at [461, 98] on input "False" at bounding box center [462, 95] width 6 height 5
radio input "true"
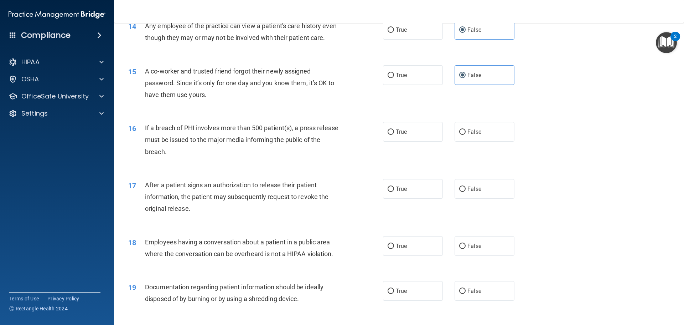
scroll to position [713, 0]
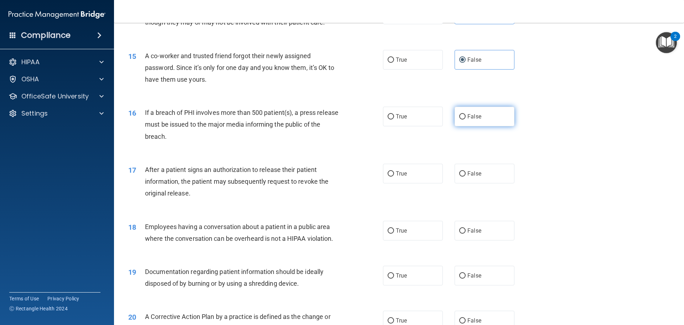
drag, startPoint x: 459, startPoint y: 129, endPoint x: 464, endPoint y: 129, distance: 4.3
click at [460, 119] on input "False" at bounding box center [462, 116] width 6 height 5
radio input "true"
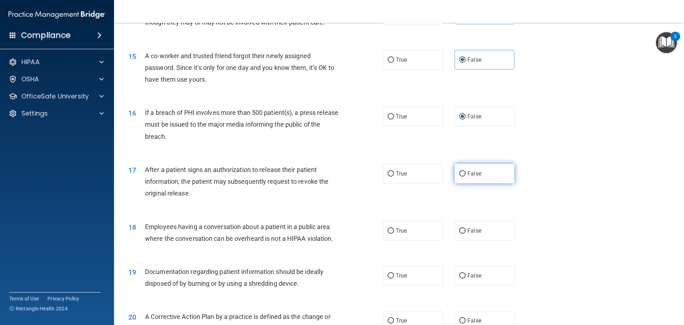
click at [468, 183] on label "False" at bounding box center [485, 174] width 60 height 20
click at [466, 176] on input "False" at bounding box center [462, 173] width 6 height 5
radio input "true"
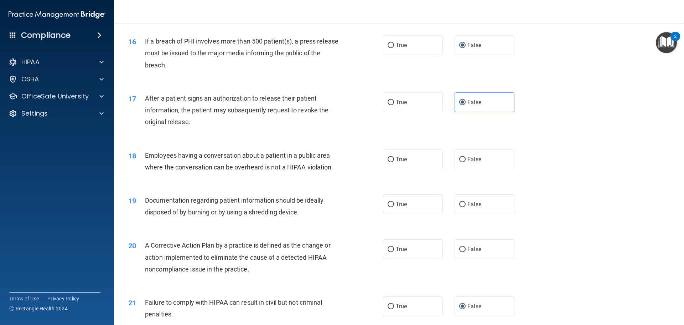
scroll to position [820, 0]
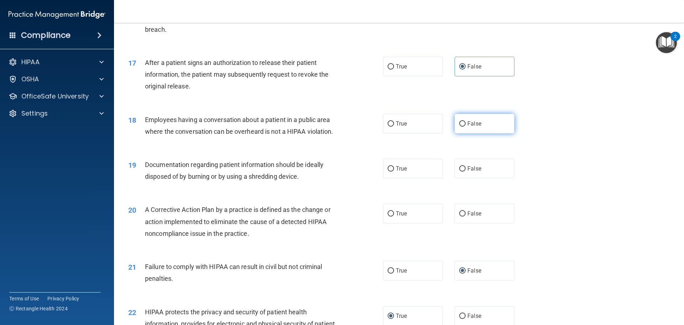
click at [461, 127] on input "False" at bounding box center [462, 123] width 6 height 5
radio input "true"
click at [399, 172] on span "True" at bounding box center [401, 168] width 11 height 7
click at [394, 171] on input "True" at bounding box center [391, 168] width 6 height 5
radio input "true"
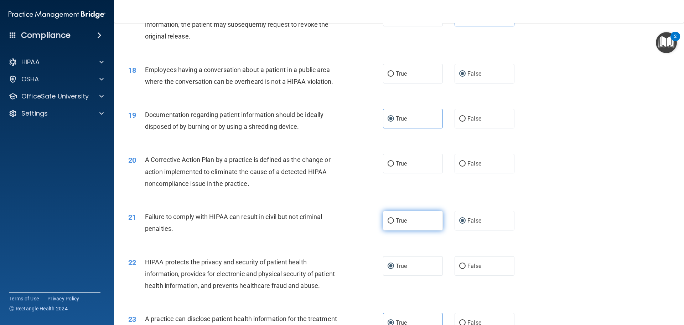
scroll to position [891, 0]
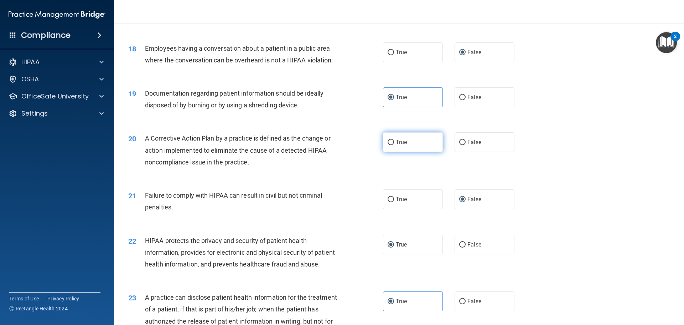
drag, startPoint x: 399, startPoint y: 158, endPoint x: 429, endPoint y: 152, distance: 30.5
click at [402, 152] on label "True" at bounding box center [413, 142] width 60 height 20
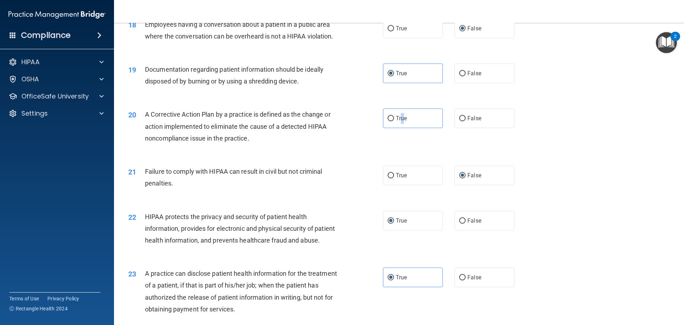
scroll to position [926, 0]
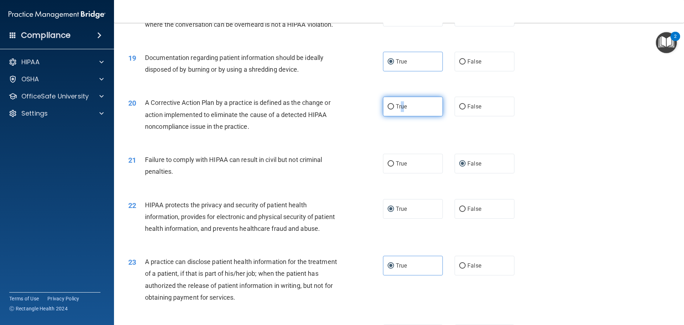
click at [388, 109] on input "True" at bounding box center [391, 106] width 6 height 5
radio input "true"
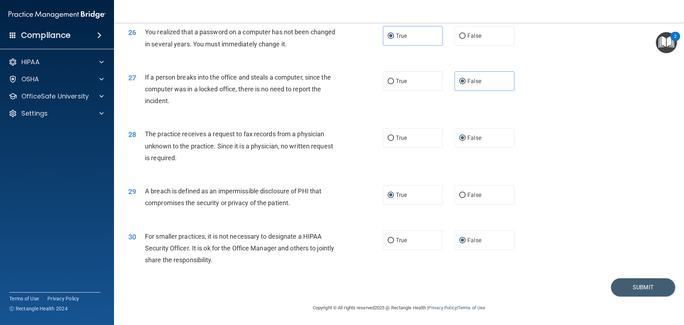
scroll to position [1362, 0]
click at [631, 289] on button "Submit" at bounding box center [643, 287] width 64 height 18
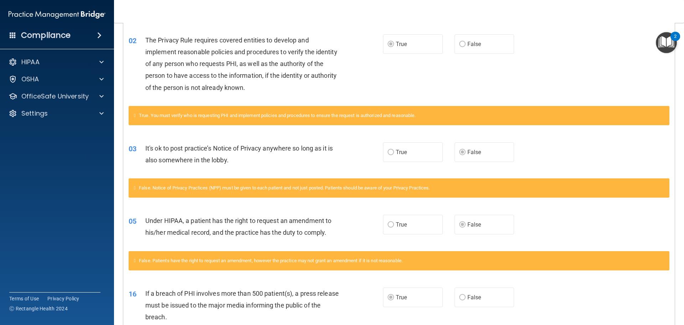
scroll to position [60, 0]
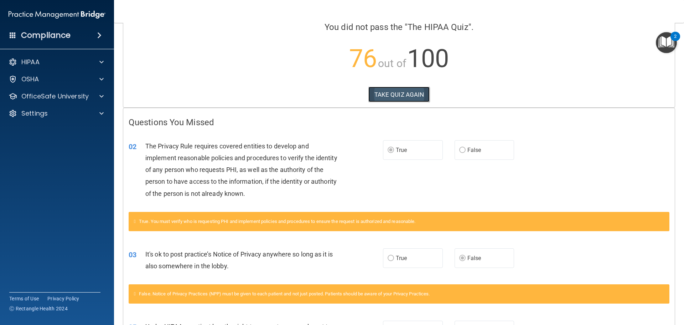
click at [389, 88] on button "TAKE QUIZ AGAIN" at bounding box center [399, 95] width 62 height 16
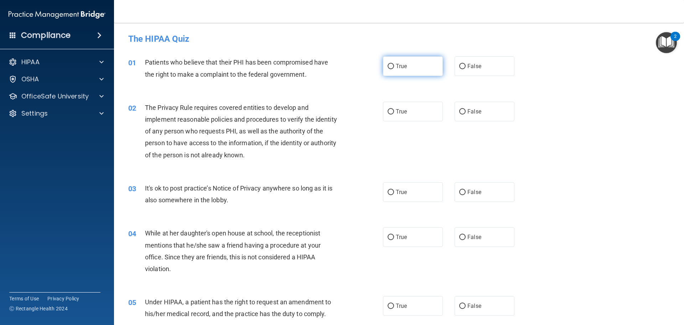
click at [399, 62] on label "True" at bounding box center [413, 66] width 60 height 20
click at [394, 64] on input "True" at bounding box center [391, 66] width 6 height 5
radio input "true"
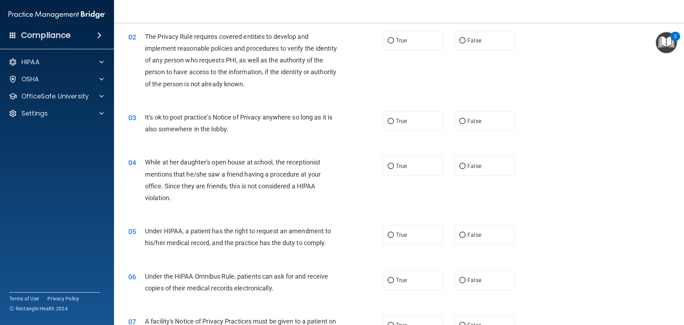
scroll to position [71, 0]
click at [389, 40] on input "True" at bounding box center [391, 40] width 6 height 5
radio input "true"
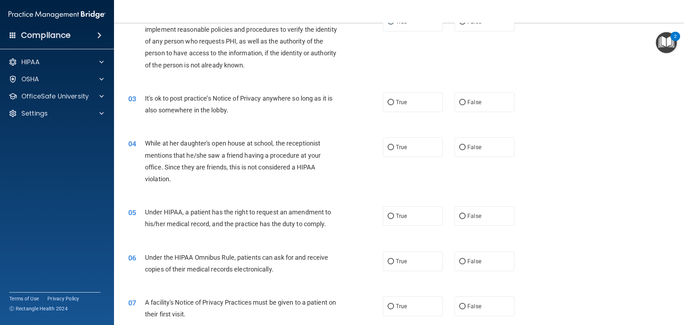
scroll to position [107, 0]
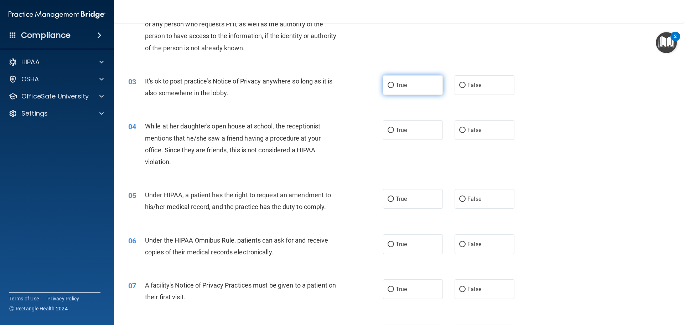
click at [398, 82] on span "True" at bounding box center [401, 85] width 11 height 7
click at [394, 83] on input "True" at bounding box center [391, 85] width 6 height 5
radio input "true"
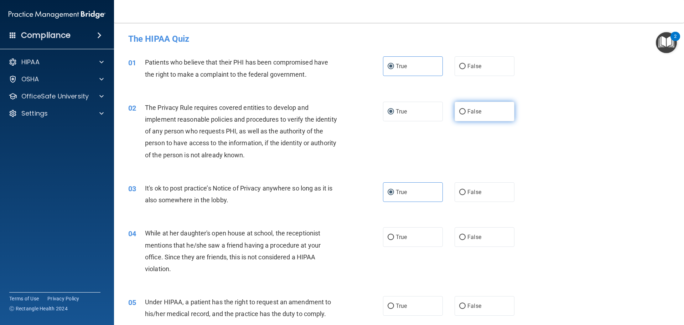
click at [471, 113] on span "False" at bounding box center [475, 111] width 14 height 7
click at [466, 113] on input "False" at bounding box center [462, 111] width 6 height 5
radio input "true"
radio input "false"
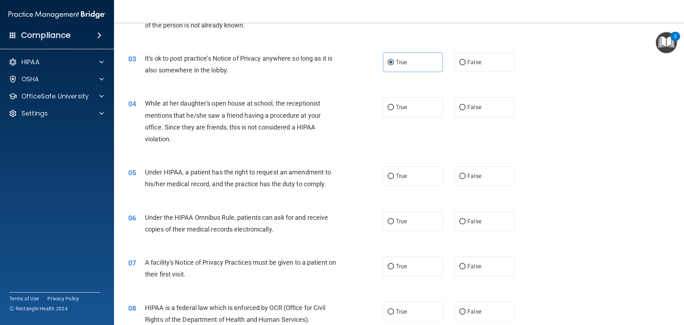
scroll to position [143, 0]
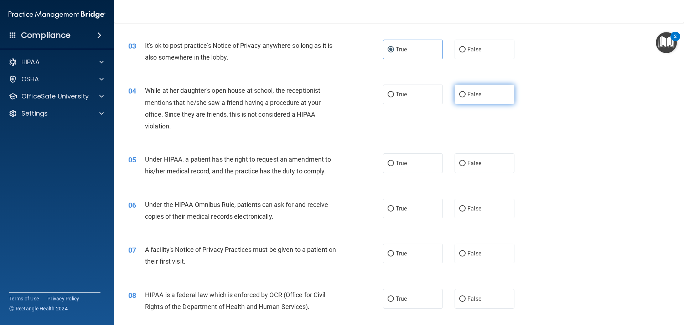
click at [459, 94] on input "False" at bounding box center [462, 94] width 6 height 5
radio input "true"
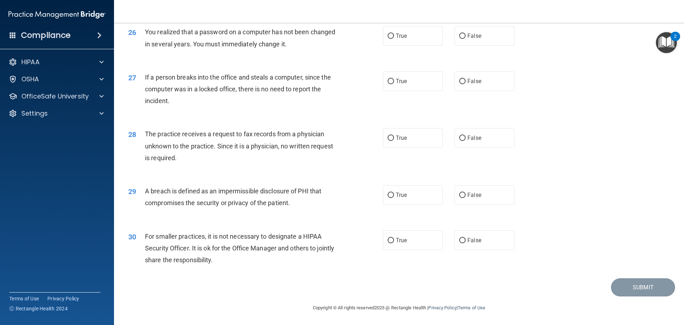
scroll to position [1362, 0]
click at [473, 140] on span "False" at bounding box center [475, 137] width 14 height 7
click at [466, 140] on input "False" at bounding box center [462, 137] width 6 height 5
radio input "true"
click at [396, 195] on span "True" at bounding box center [401, 194] width 11 height 7
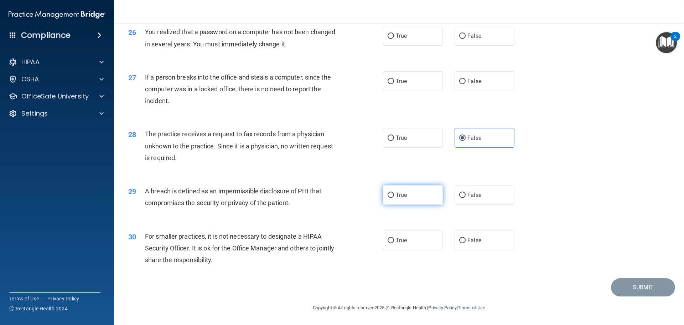
click at [394, 195] on input "True" at bounding box center [391, 194] width 6 height 5
radio input "true"
click at [471, 236] on label "False" at bounding box center [485, 240] width 60 height 20
click at [466, 238] on input "False" at bounding box center [462, 240] width 6 height 5
radio input "true"
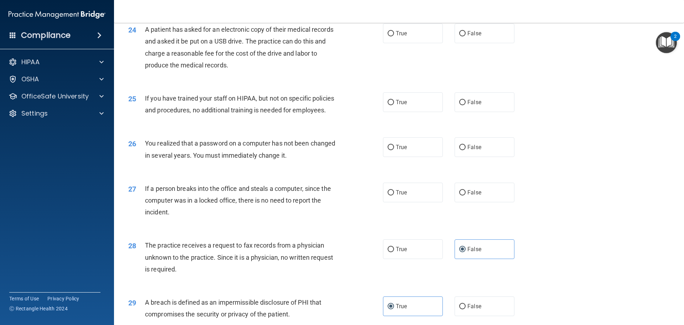
scroll to position [1219, 0]
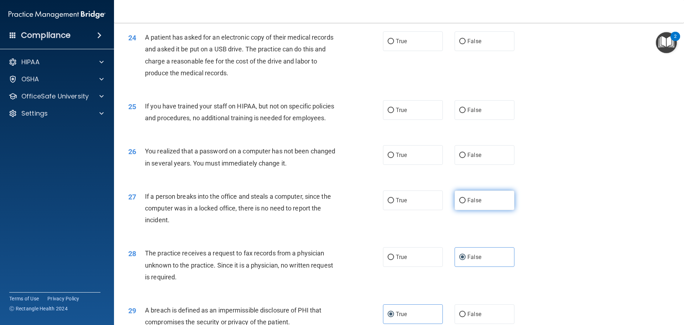
click at [502, 210] on label "False" at bounding box center [485, 200] width 60 height 20
click at [466, 203] on input "False" at bounding box center [462, 200] width 6 height 5
radio input "true"
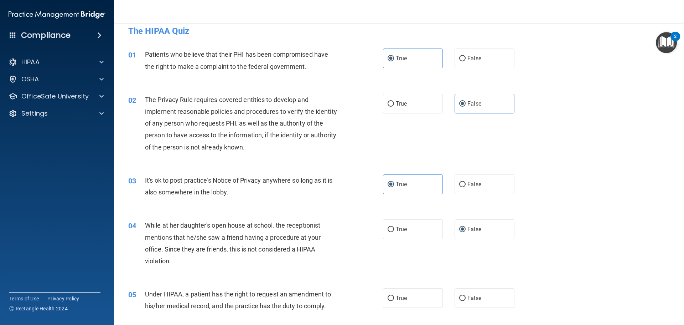
scroll to position [0, 0]
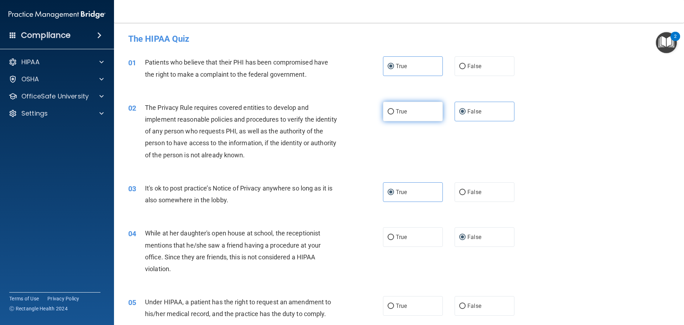
click at [388, 110] on input "True" at bounding box center [391, 111] width 6 height 5
radio input "true"
radio input "false"
click at [459, 67] on input "False" at bounding box center [462, 66] width 6 height 5
radio input "true"
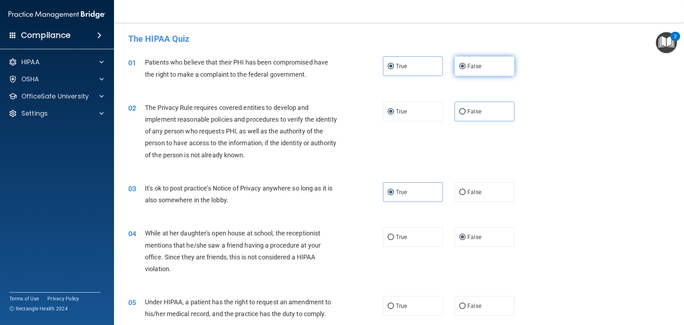
radio input "false"
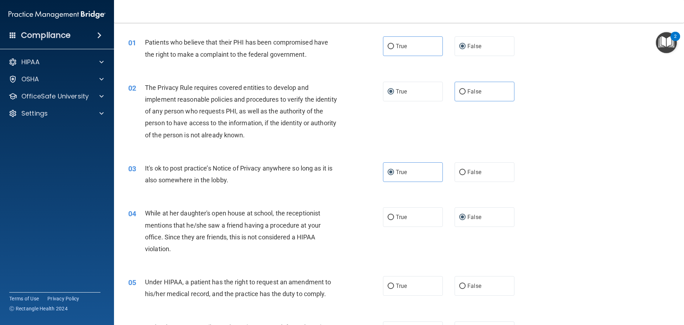
scroll to position [36, 0]
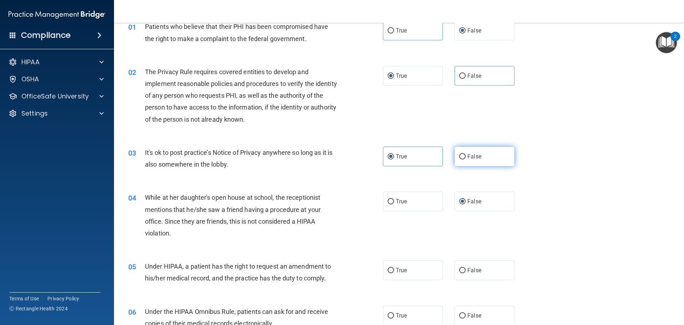
click at [459, 158] on input "False" at bounding box center [462, 156] width 6 height 5
radio input "true"
radio input "false"
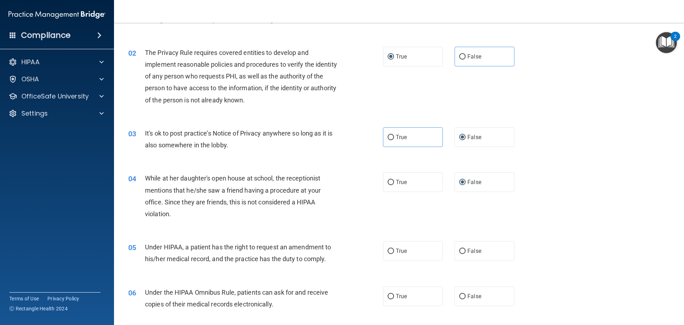
scroll to position [71, 0]
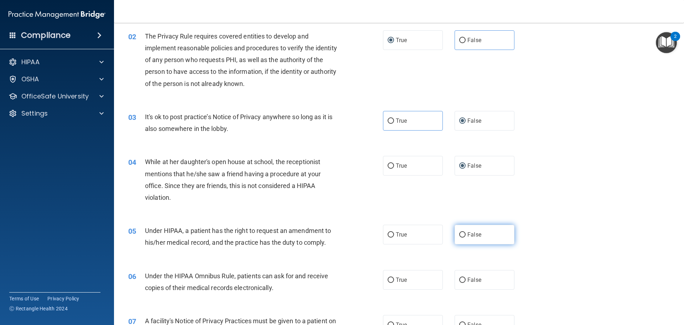
click at [469, 232] on span "False" at bounding box center [475, 234] width 14 height 7
click at [466, 232] on input "False" at bounding box center [462, 234] width 6 height 5
radio input "true"
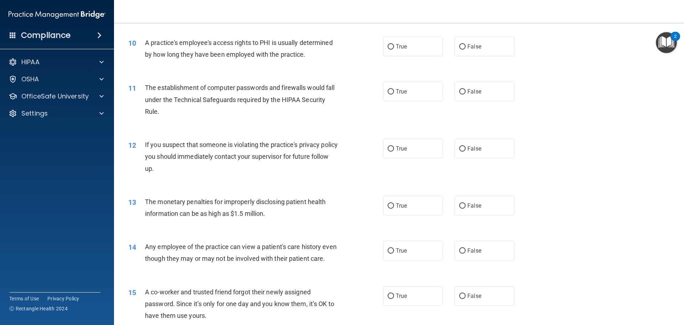
scroll to position [641, 0]
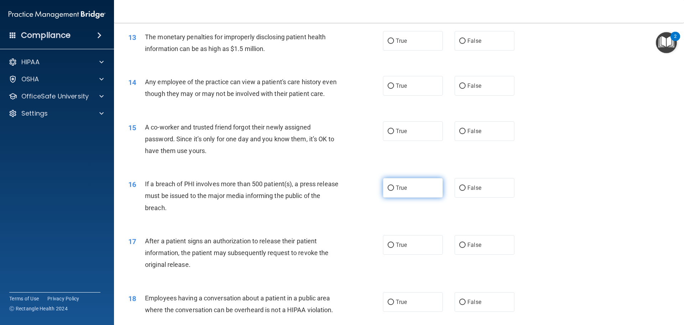
click at [396, 191] on span "True" at bounding box center [401, 187] width 11 height 7
click at [393, 191] on input "True" at bounding box center [391, 187] width 6 height 5
radio input "true"
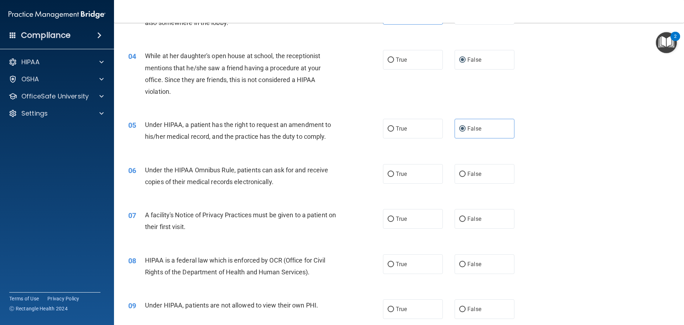
scroll to position [178, 0]
click at [411, 168] on label "True" at bounding box center [413, 173] width 60 height 20
click at [394, 170] on input "True" at bounding box center [391, 172] width 6 height 5
radio input "true"
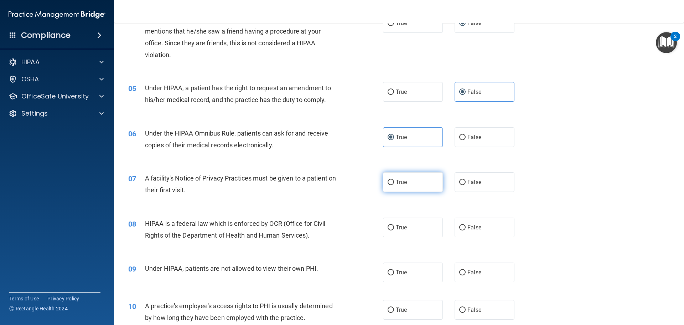
click at [405, 182] on label "True" at bounding box center [413, 182] width 60 height 20
click at [394, 182] on input "True" at bounding box center [391, 182] width 6 height 5
radio input "true"
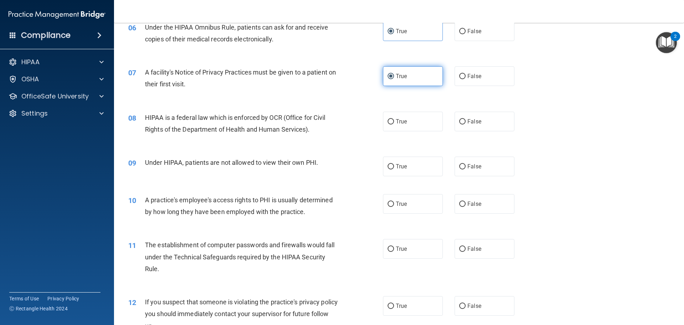
scroll to position [321, 0]
click at [405, 113] on label "True" at bounding box center [413, 120] width 60 height 20
click at [394, 118] on input "True" at bounding box center [391, 120] width 6 height 5
radio input "true"
click at [478, 61] on div "07 A facility's Notice of Privacy Practices must be given to a patient on their…" at bounding box center [399, 78] width 552 height 45
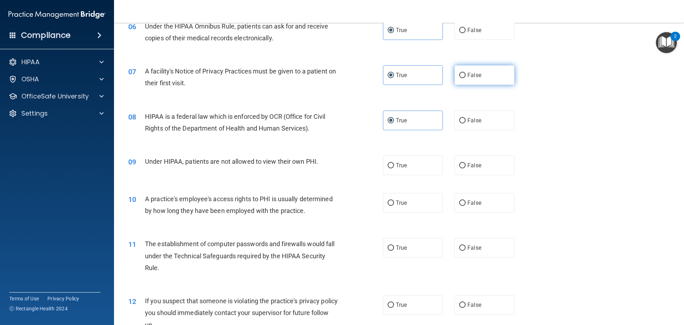
click at [476, 72] on span "False" at bounding box center [475, 75] width 14 height 7
click at [466, 73] on input "False" at bounding box center [462, 75] width 6 height 5
radio input "true"
radio input "false"
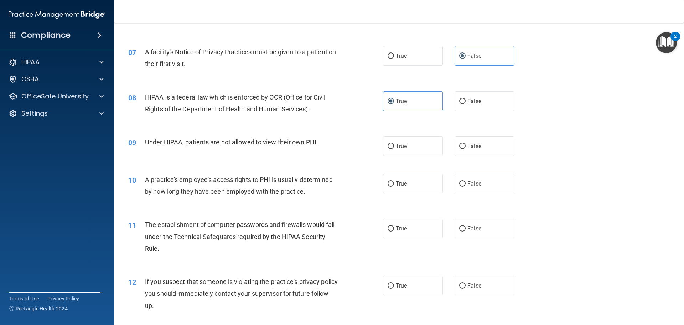
scroll to position [356, 0]
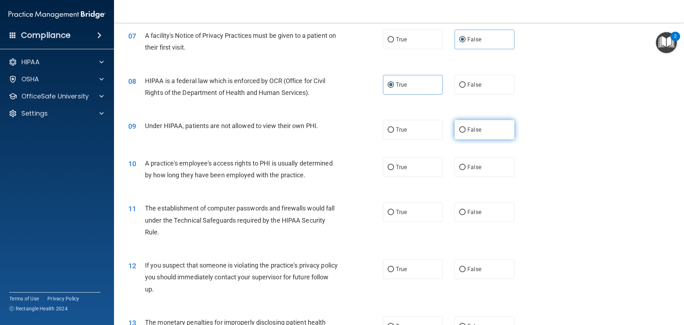
click at [486, 137] on label "False" at bounding box center [485, 130] width 60 height 20
click at [466, 133] on input "False" at bounding box center [462, 129] width 6 height 5
radio input "true"
click at [492, 162] on label "False" at bounding box center [485, 167] width 60 height 20
click at [466, 165] on input "False" at bounding box center [462, 167] width 6 height 5
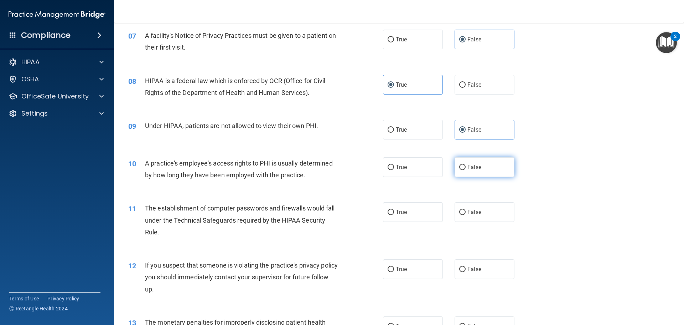
radio input "true"
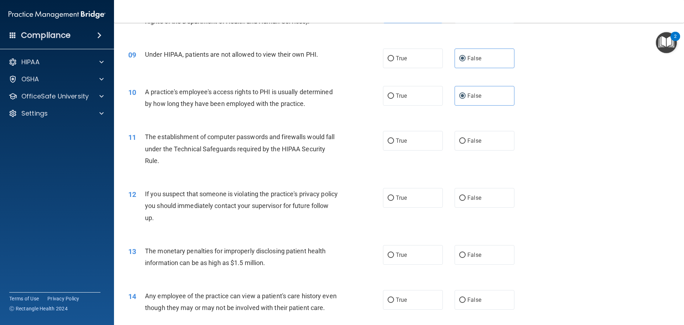
scroll to position [499, 0]
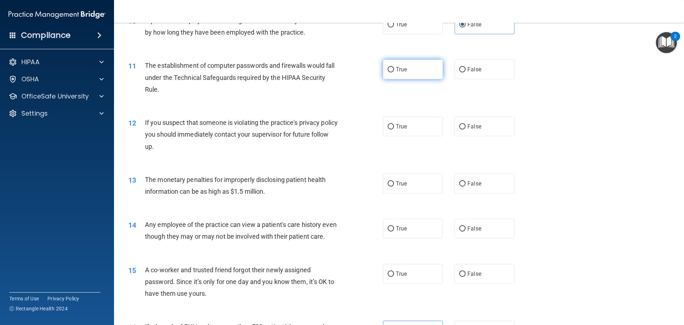
click at [396, 73] on label "True" at bounding box center [413, 70] width 60 height 20
click at [394, 72] on input "True" at bounding box center [391, 69] width 6 height 5
radio input "true"
click at [396, 127] on span "True" at bounding box center [401, 126] width 11 height 7
click at [394, 127] on input "True" at bounding box center [391, 126] width 6 height 5
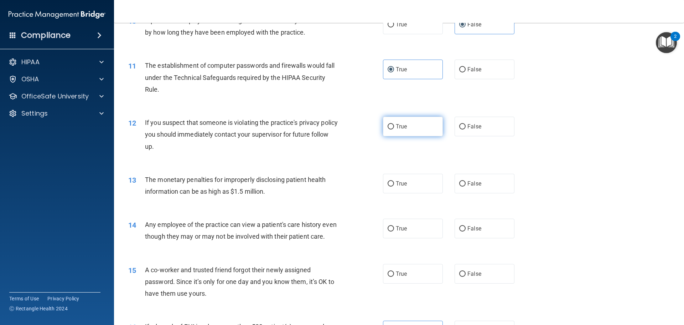
radio input "true"
click at [399, 185] on span "True" at bounding box center [401, 183] width 11 height 7
click at [394, 185] on input "True" at bounding box center [391, 183] width 6 height 5
radio input "true"
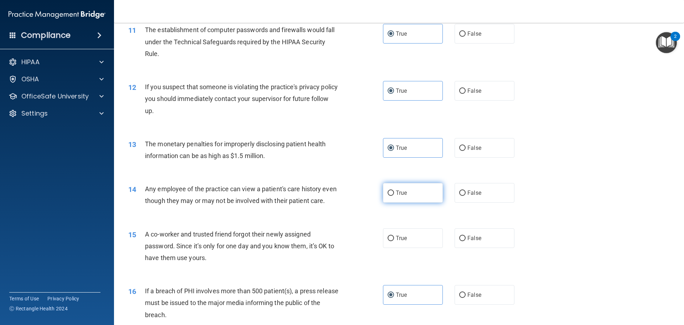
scroll to position [570, 0]
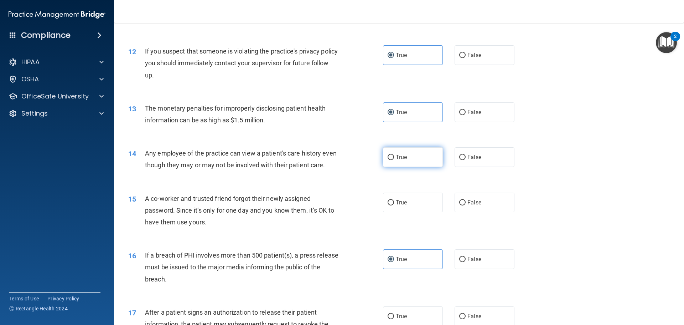
click at [398, 151] on label "True" at bounding box center [413, 157] width 60 height 20
click at [394, 155] on input "True" at bounding box center [391, 157] width 6 height 5
radio input "true"
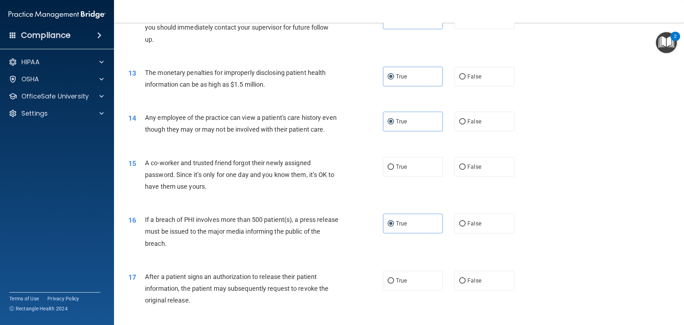
scroll to position [641, 0]
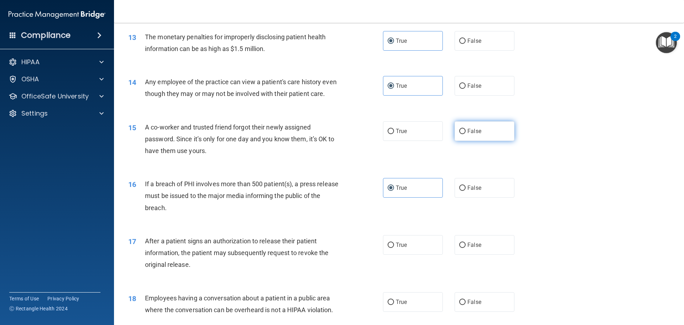
click at [468, 134] on span "False" at bounding box center [475, 131] width 14 height 7
click at [466, 134] on input "False" at bounding box center [462, 131] width 6 height 5
radio input "true"
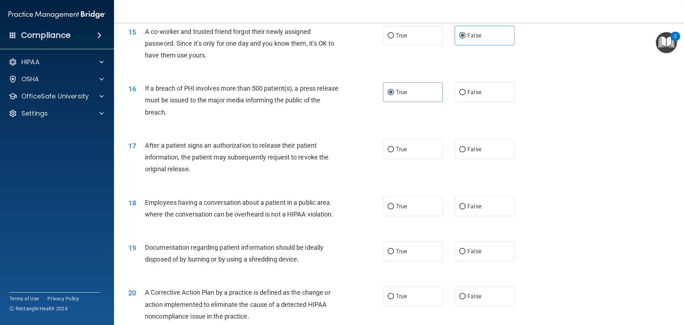
scroll to position [748, 0]
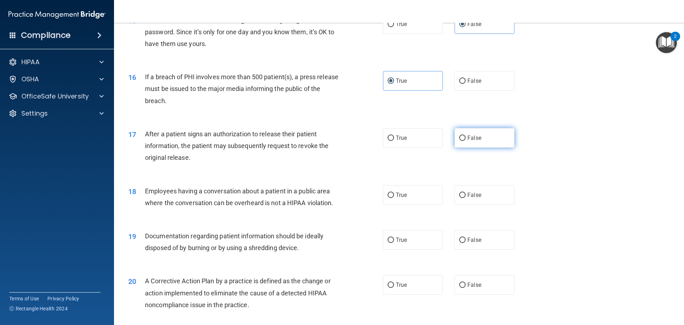
click at [478, 141] on span "False" at bounding box center [475, 137] width 14 height 7
click at [466, 141] on input "False" at bounding box center [462, 137] width 6 height 5
radio input "true"
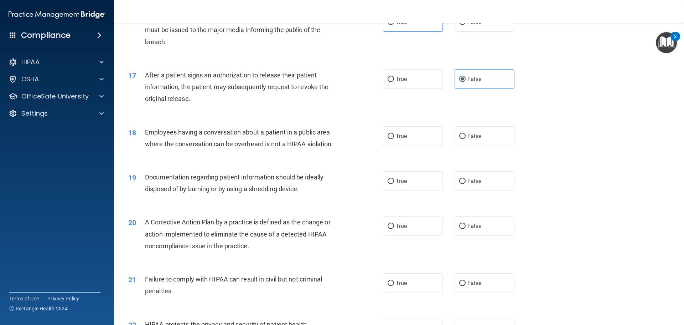
scroll to position [820, 0]
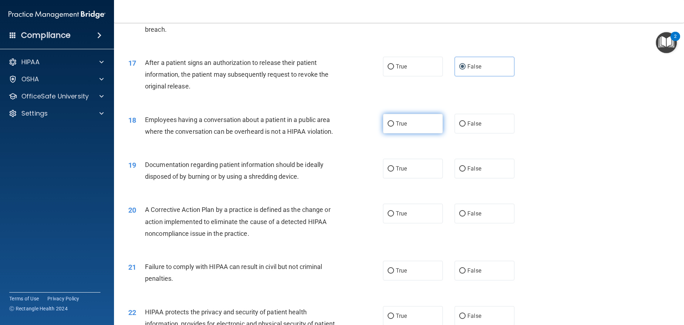
click at [411, 133] on label "True" at bounding box center [413, 124] width 60 height 20
click at [394, 127] on input "True" at bounding box center [391, 123] width 6 height 5
radio input "true"
click at [400, 172] on span "True" at bounding box center [401, 168] width 11 height 7
click at [394, 171] on input "True" at bounding box center [391, 168] width 6 height 5
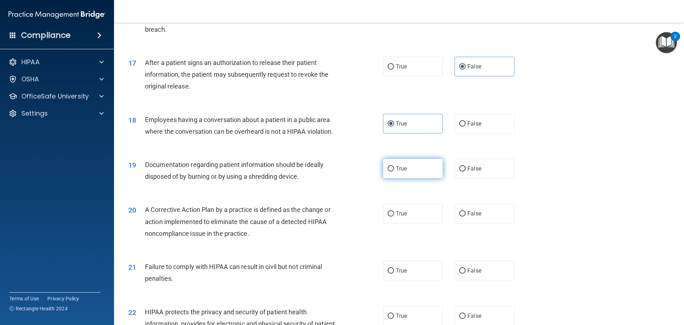
radio input "true"
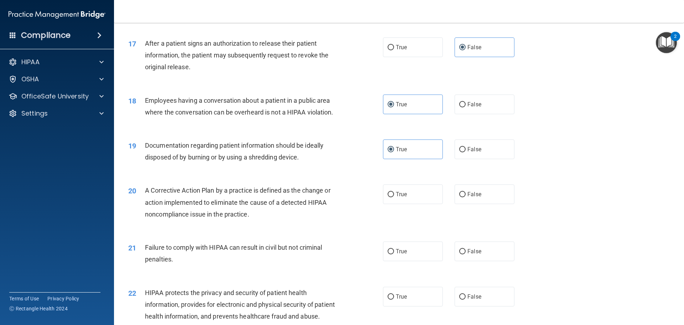
scroll to position [855, 0]
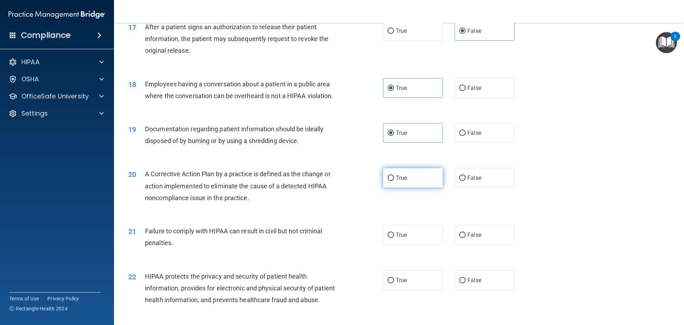
click at [396, 181] on span "True" at bounding box center [401, 177] width 11 height 7
click at [394, 181] on input "True" at bounding box center [391, 177] width 6 height 5
radio input "true"
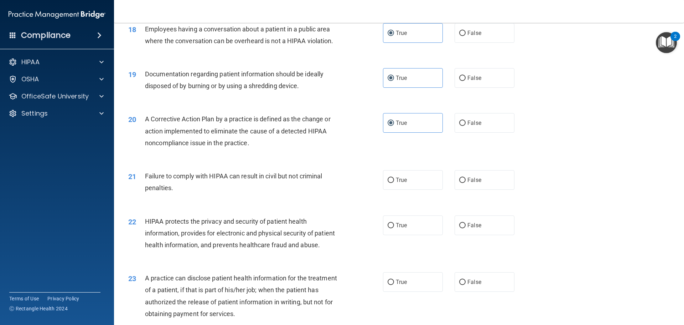
scroll to position [926, 0]
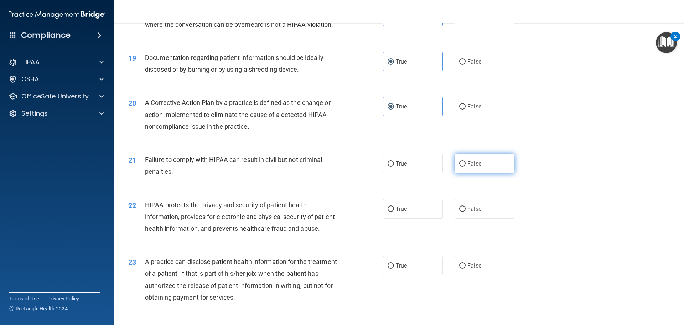
click at [468, 167] on span "False" at bounding box center [475, 163] width 14 height 7
click at [466, 166] on input "False" at bounding box center [462, 163] width 6 height 5
radio input "true"
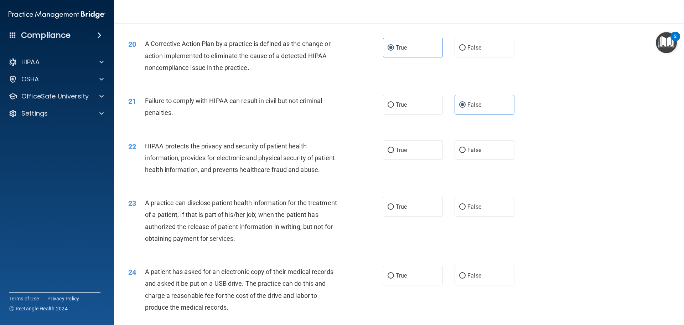
scroll to position [998, 0]
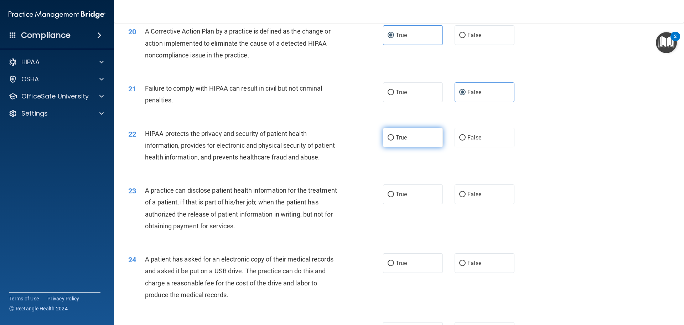
click at [404, 145] on label "True" at bounding box center [413, 138] width 60 height 20
click at [394, 140] on input "True" at bounding box center [391, 137] width 6 height 5
radio input "true"
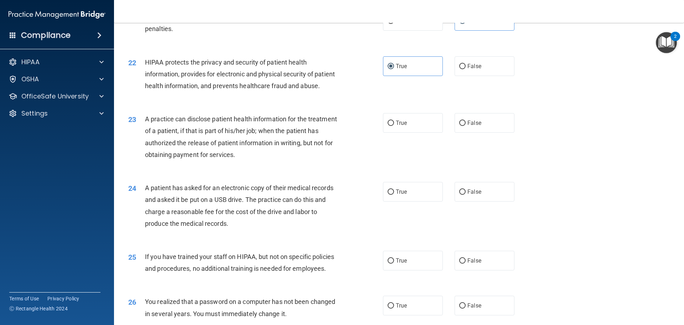
scroll to position [1105, 0]
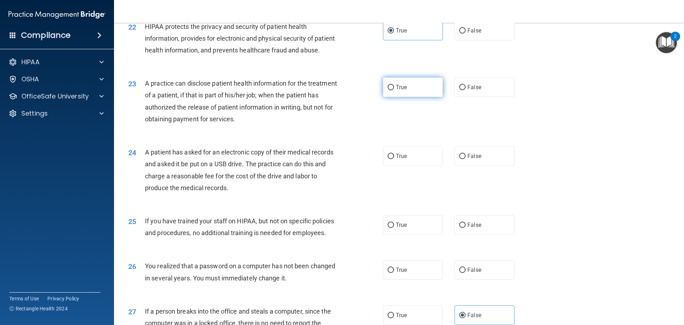
click at [408, 97] on label "True" at bounding box center [413, 87] width 60 height 20
click at [394, 90] on input "True" at bounding box center [391, 87] width 6 height 5
radio input "true"
click at [468, 159] on span "False" at bounding box center [475, 156] width 14 height 7
click at [465, 159] on input "False" at bounding box center [462, 156] width 6 height 5
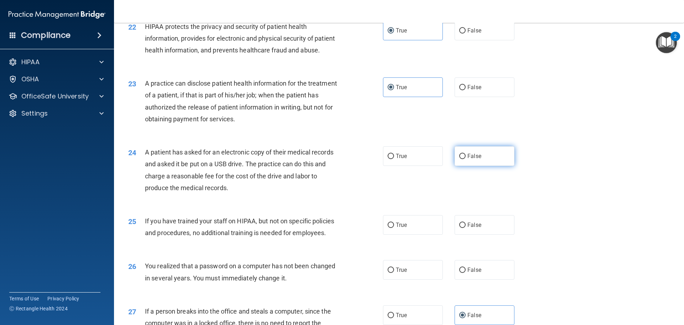
radio input "true"
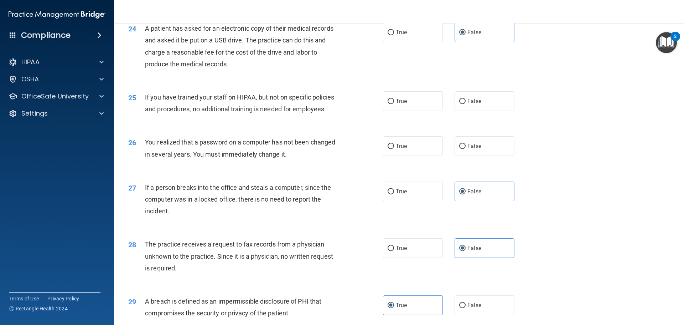
scroll to position [1247, 0]
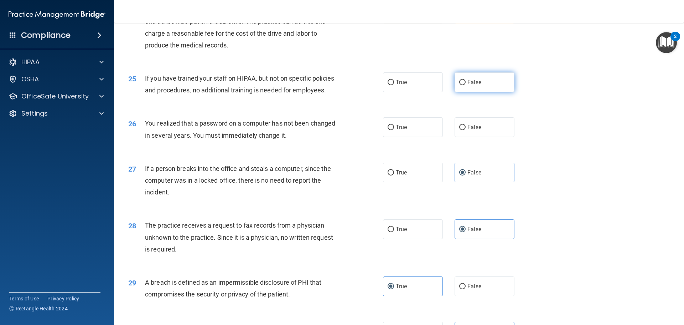
click at [473, 86] on span "False" at bounding box center [475, 82] width 14 height 7
click at [466, 85] on input "False" at bounding box center [462, 82] width 6 height 5
radio input "true"
click at [388, 130] on input "True" at bounding box center [391, 127] width 6 height 5
radio input "true"
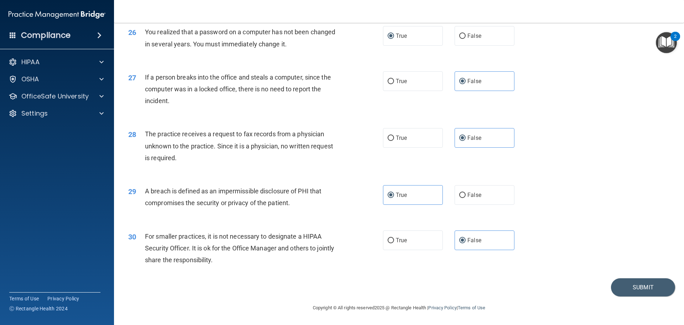
scroll to position [1362, 0]
click at [618, 289] on button "Submit" at bounding box center [643, 287] width 64 height 18
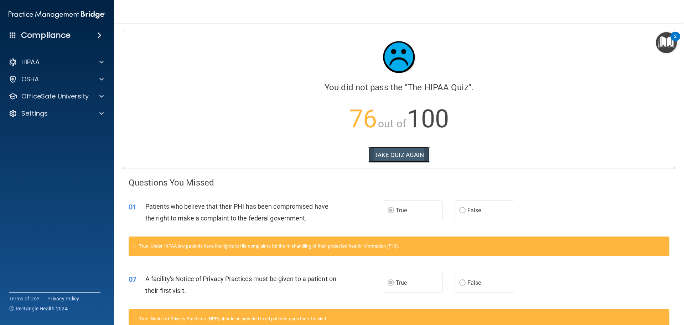
click at [399, 155] on button "TAKE QUIZ AGAIN" at bounding box center [399, 155] width 62 height 16
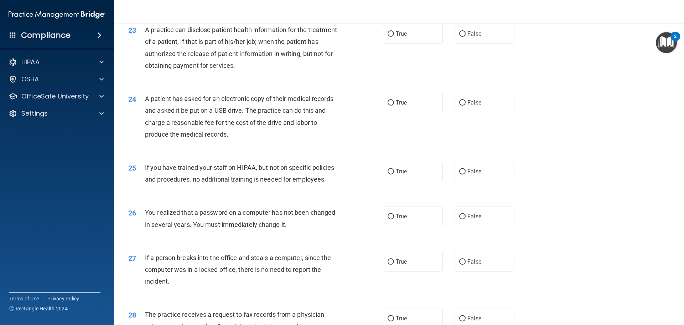
scroll to position [1176, 0]
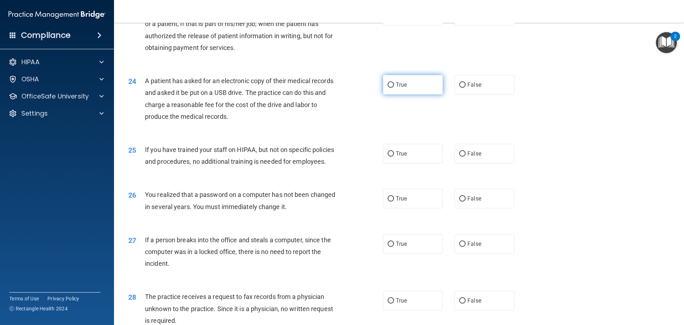
click at [392, 94] on label "True" at bounding box center [413, 85] width 60 height 20
click at [392, 88] on input "True" at bounding box center [391, 84] width 6 height 5
radio input "true"
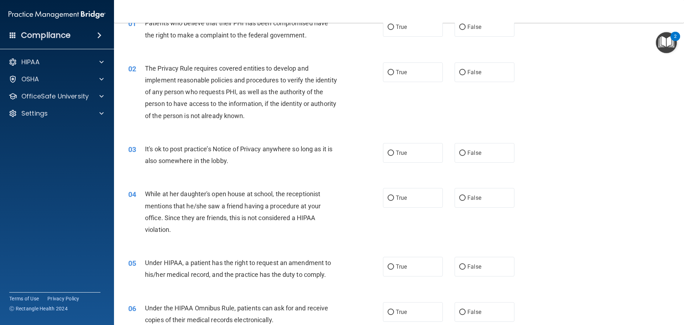
scroll to position [0, 0]
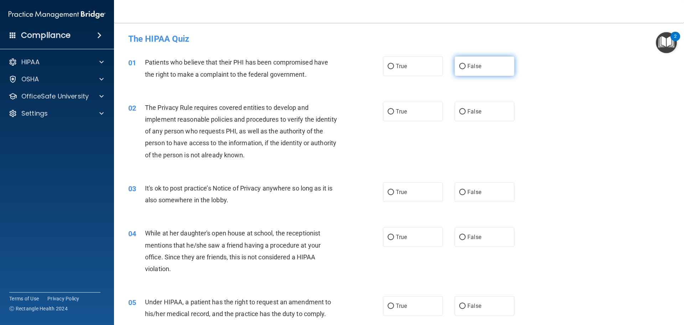
click at [468, 69] on span "False" at bounding box center [475, 66] width 14 height 7
click at [466, 69] on input "False" at bounding box center [462, 66] width 6 height 5
radio input "true"
click at [420, 71] on label "True" at bounding box center [413, 66] width 60 height 20
click at [394, 69] on input "True" at bounding box center [391, 66] width 6 height 5
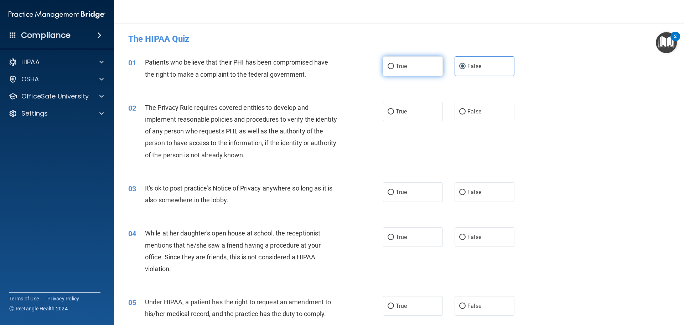
radio input "true"
radio input "false"
click at [473, 118] on label "False" at bounding box center [485, 112] width 60 height 20
click at [466, 114] on input "False" at bounding box center [462, 111] width 6 height 5
radio input "true"
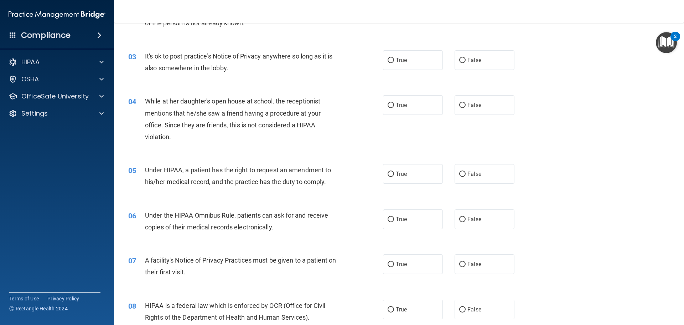
scroll to position [143, 0]
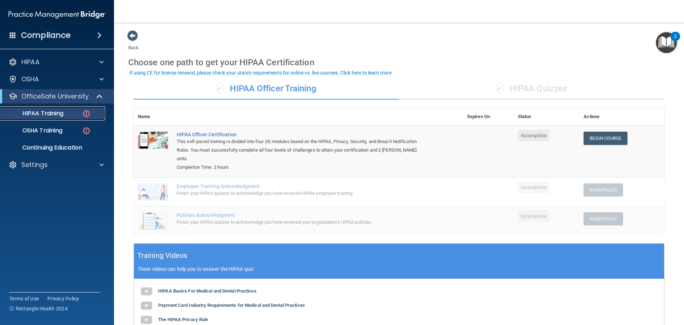
click at [68, 111] on div "HIPAA Training" at bounding box center [53, 113] width 97 height 7
click at [12, 112] on p "HIPAA Training" at bounding box center [34, 113] width 59 height 7
click at [89, 111] on img at bounding box center [86, 113] width 9 height 9
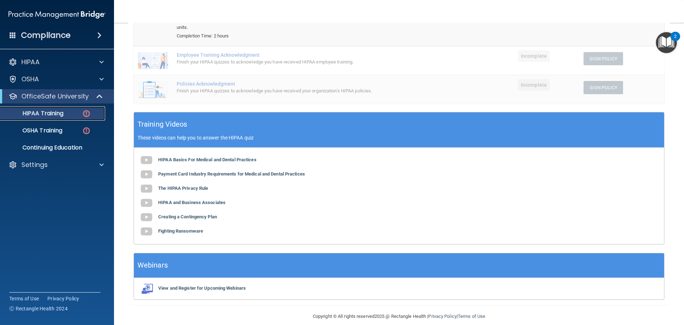
scroll to position [131, 0]
click at [166, 156] on b "HIPAA Basics For Medical and Dental Practices" at bounding box center [207, 158] width 98 height 5
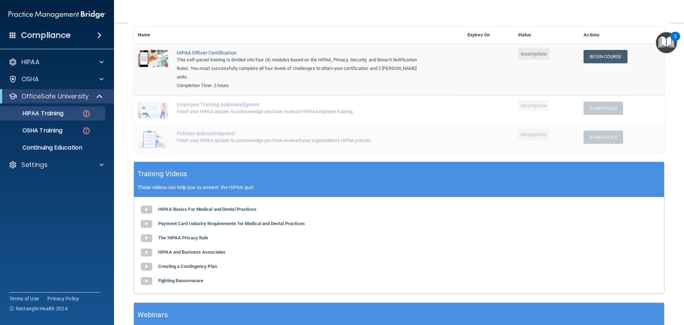
scroll to position [0, 0]
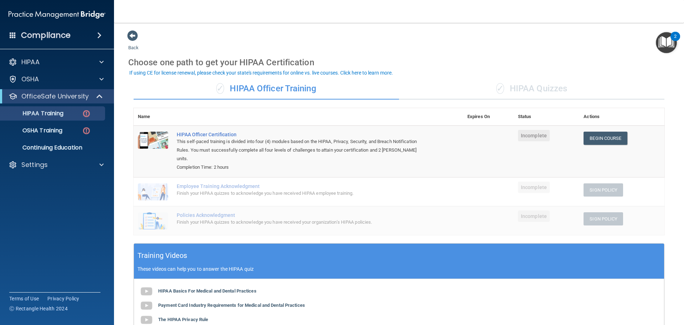
click at [549, 90] on div "✓ HIPAA Quizzes" at bounding box center [531, 88] width 265 height 21
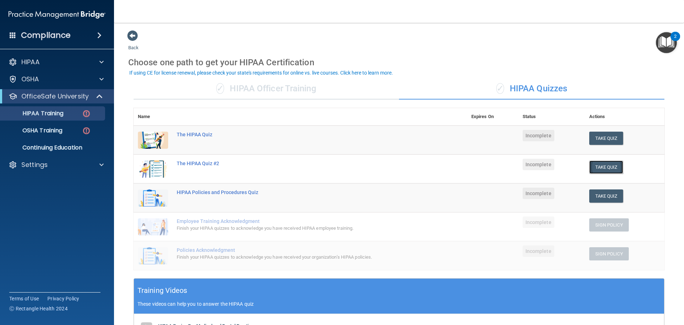
click at [610, 162] on button "Take Quiz" at bounding box center [606, 166] width 34 height 13
click at [597, 139] on button "Take Quiz" at bounding box center [606, 137] width 34 height 13
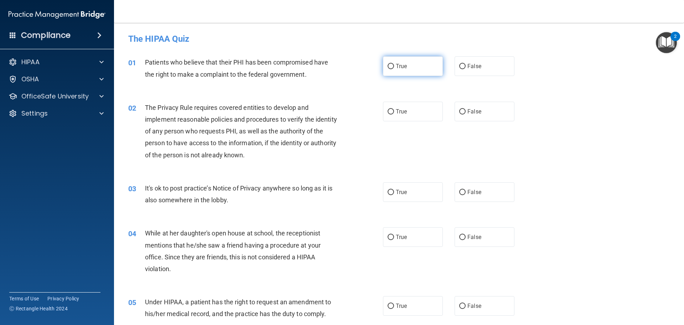
click at [391, 62] on label "True" at bounding box center [413, 66] width 60 height 20
click at [391, 64] on input "True" at bounding box center [391, 66] width 6 height 5
radio input "true"
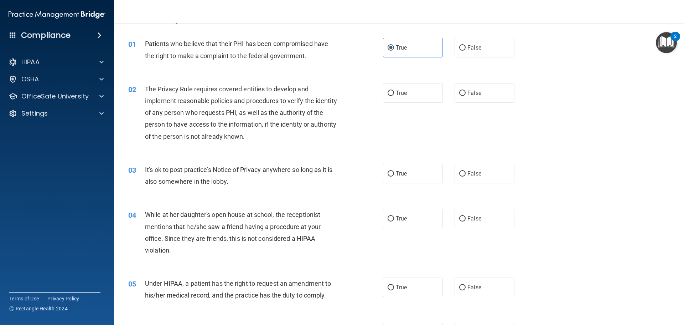
scroll to position [36, 0]
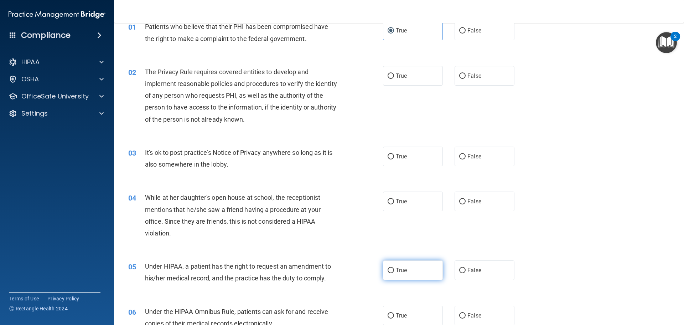
click at [397, 268] on span "True" at bounding box center [401, 270] width 11 height 7
click at [394, 268] on input "True" at bounding box center [391, 270] width 6 height 5
radio input "true"
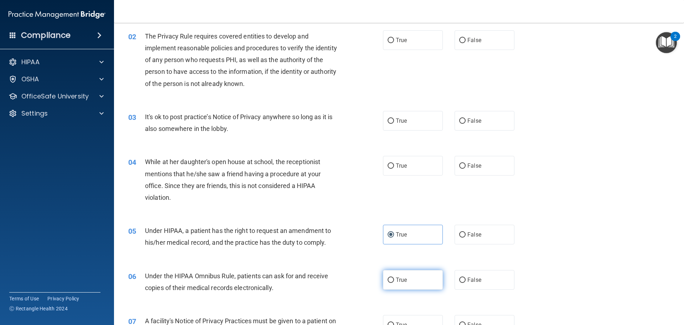
click at [388, 278] on input "True" at bounding box center [391, 279] width 6 height 5
radio input "true"
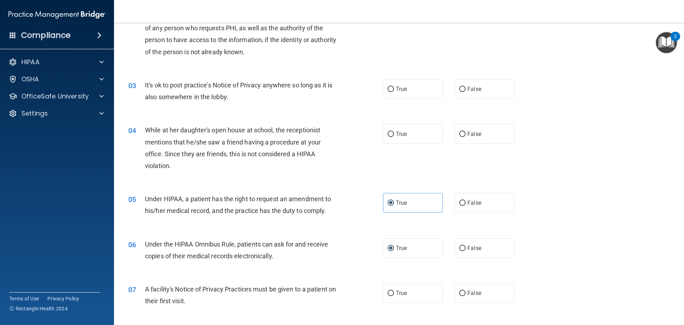
scroll to position [143, 0]
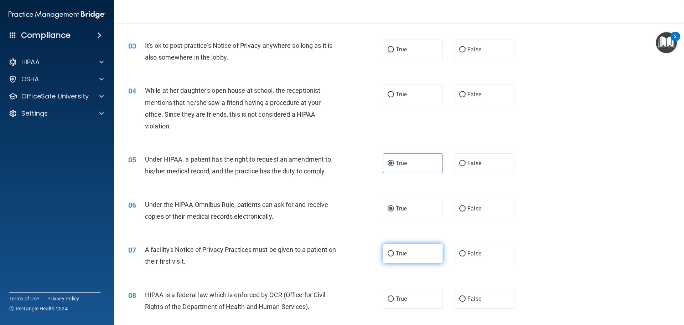
click at [387, 257] on label "True" at bounding box center [413, 253] width 60 height 20
click at [388, 256] on input "True" at bounding box center [391, 253] width 6 height 5
radio input "true"
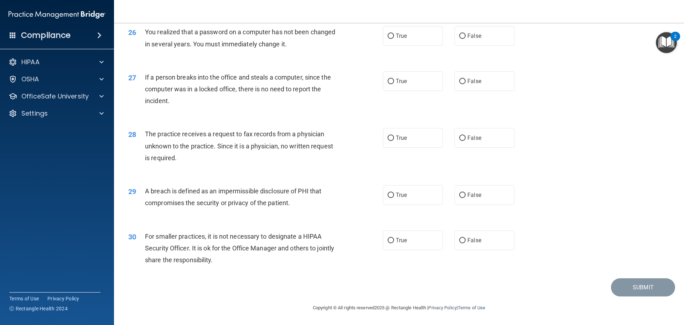
scroll to position [1362, 0]
click at [403, 235] on label "True" at bounding box center [413, 240] width 60 height 20
click at [394, 238] on input "True" at bounding box center [391, 240] width 6 height 5
radio input "true"
click at [459, 138] on input "False" at bounding box center [462, 137] width 6 height 5
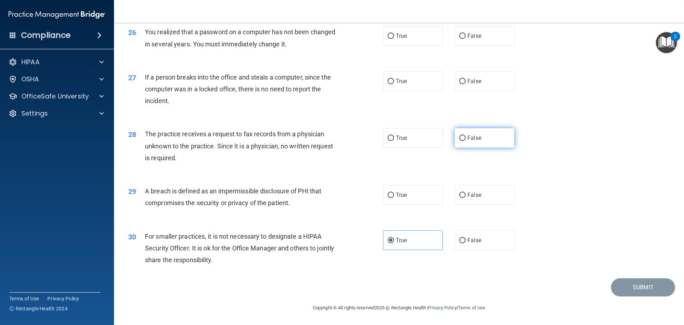
radio input "true"
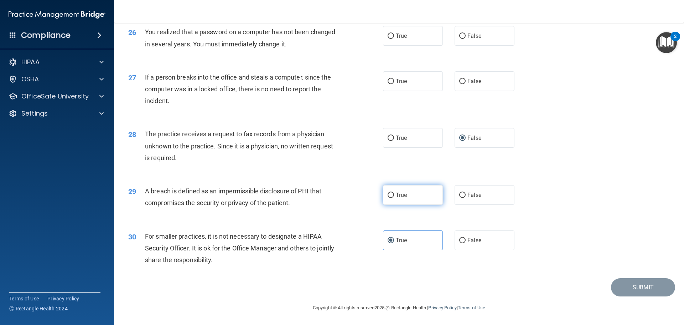
click at [399, 193] on span "True" at bounding box center [401, 194] width 11 height 7
click at [394, 193] on input "True" at bounding box center [391, 194] width 6 height 5
radio input "true"
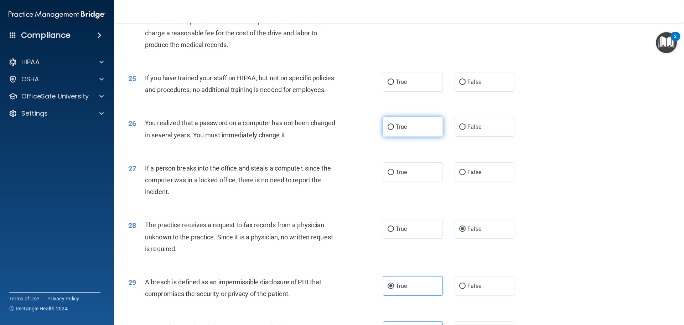
scroll to position [1219, 0]
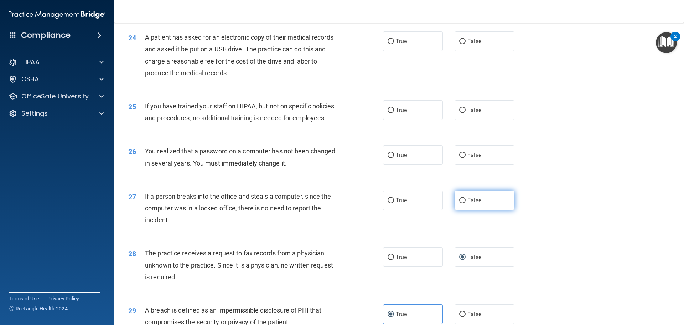
click at [470, 203] on span "False" at bounding box center [475, 200] width 14 height 7
click at [466, 203] on input "False" at bounding box center [462, 200] width 6 height 5
radio input "true"
click at [398, 158] on span "True" at bounding box center [401, 154] width 11 height 7
click at [394, 158] on input "True" at bounding box center [391, 155] width 6 height 5
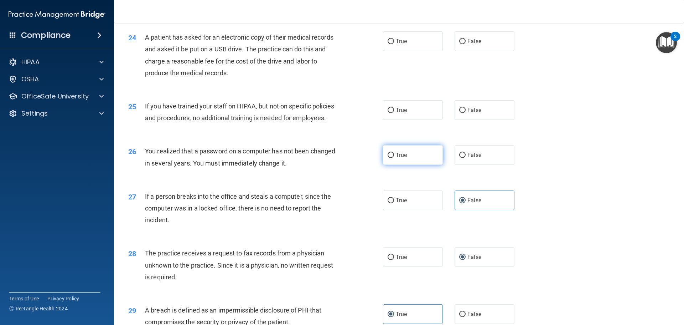
radio input "true"
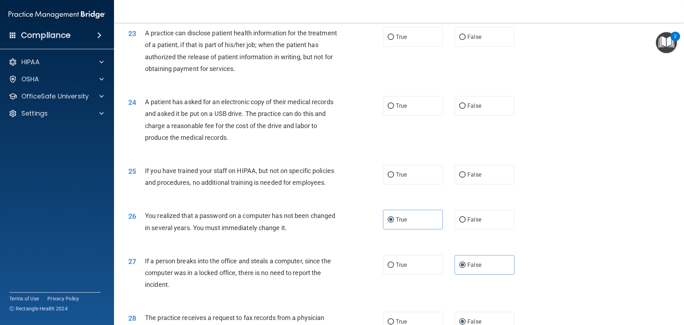
scroll to position [1148, 0]
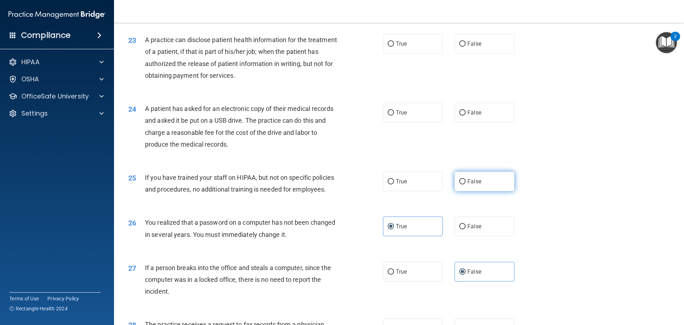
click at [472, 185] on span "False" at bounding box center [475, 181] width 14 height 7
click at [466, 184] on input "False" at bounding box center [462, 181] width 6 height 5
radio input "true"
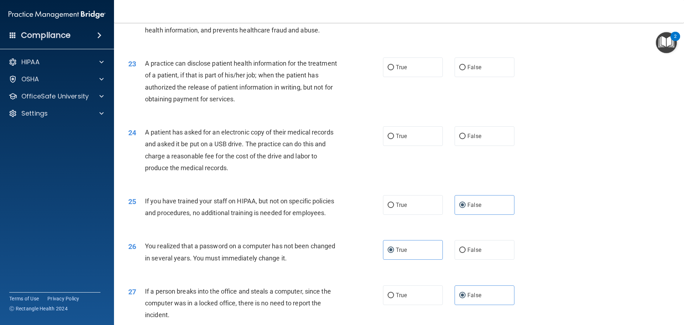
scroll to position [1113, 0]
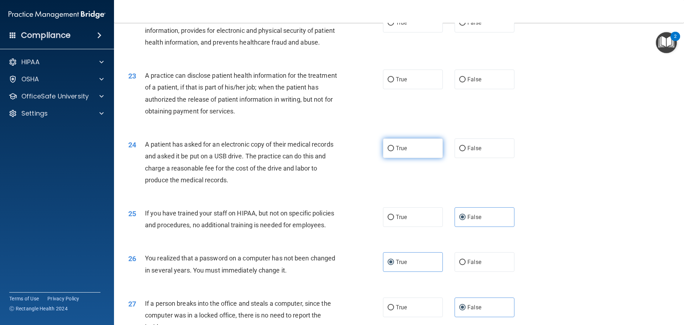
click at [396, 158] on label "True" at bounding box center [413, 148] width 60 height 20
click at [394, 151] on input "True" at bounding box center [391, 148] width 6 height 5
radio input "true"
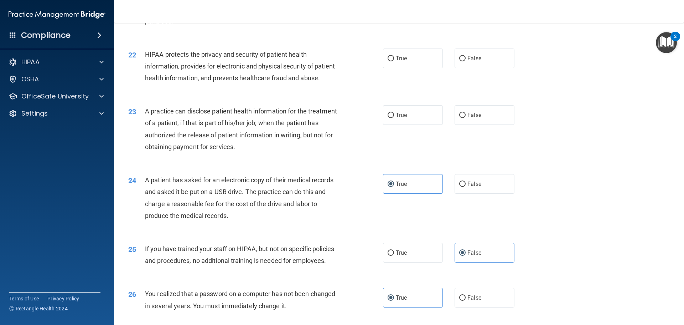
scroll to position [1041, 0]
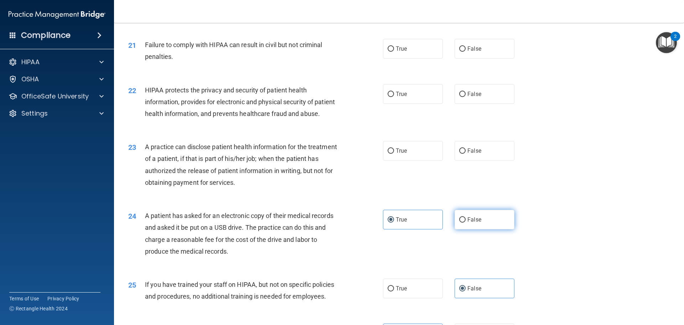
click at [458, 229] on label "False" at bounding box center [485, 220] width 60 height 20
click at [459, 222] on input "False" at bounding box center [462, 219] width 6 height 5
radio input "true"
radio input "false"
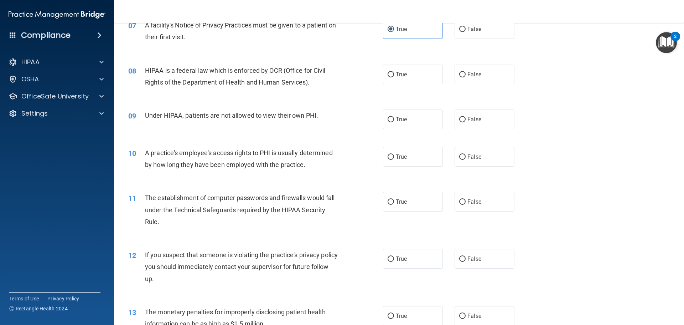
scroll to position [364, 0]
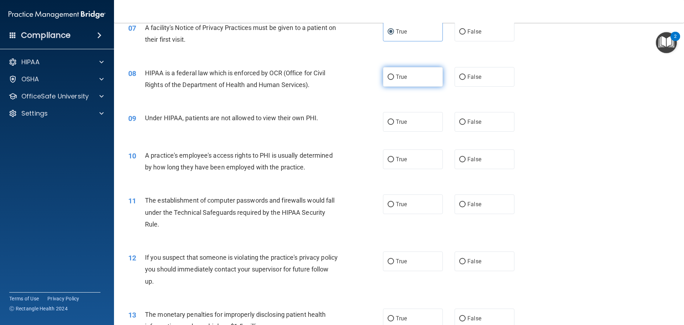
click at [396, 77] on span "True" at bounding box center [401, 76] width 11 height 7
click at [394, 77] on input "True" at bounding box center [391, 76] width 6 height 5
radio input "true"
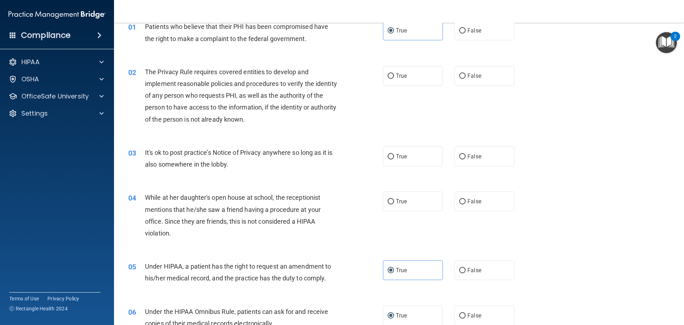
scroll to position [71, 0]
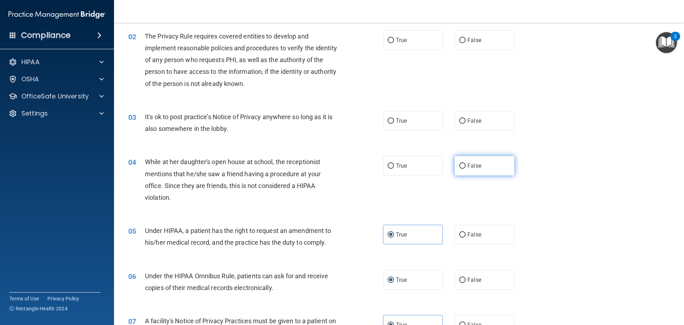
click at [469, 160] on label "False" at bounding box center [485, 166] width 60 height 20
click at [466, 163] on input "False" at bounding box center [462, 165] width 6 height 5
radio input "true"
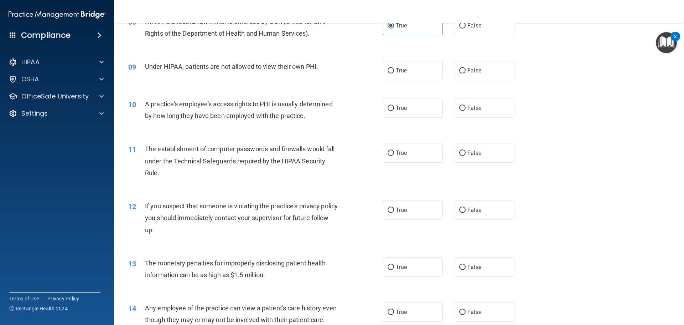
scroll to position [428, 0]
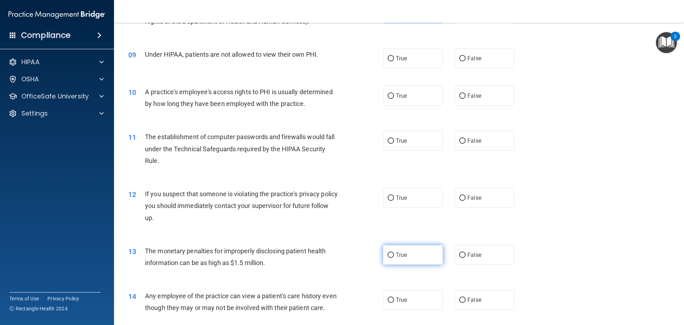
click at [396, 252] on span "True" at bounding box center [401, 254] width 11 height 7
click at [394, 252] on input "True" at bounding box center [391, 254] width 6 height 5
radio input "true"
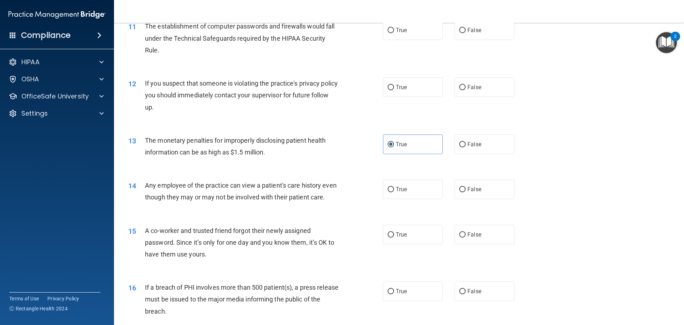
scroll to position [570, 0]
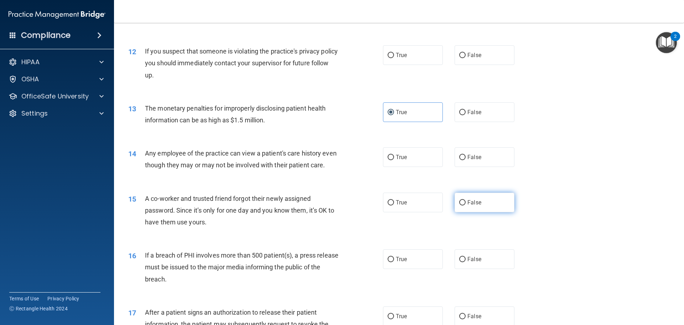
click at [467, 212] on label "False" at bounding box center [485, 202] width 60 height 20
click at [466, 205] on input "False" at bounding box center [462, 202] width 6 height 5
radio input "true"
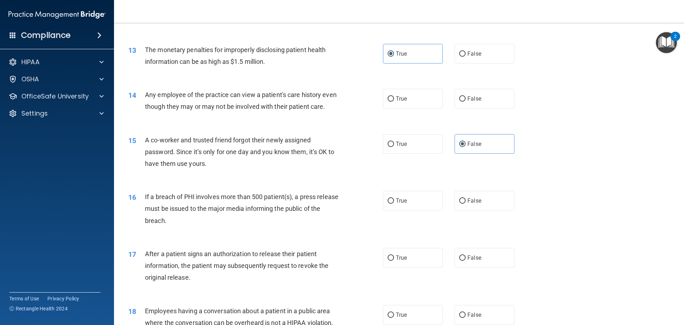
scroll to position [641, 0]
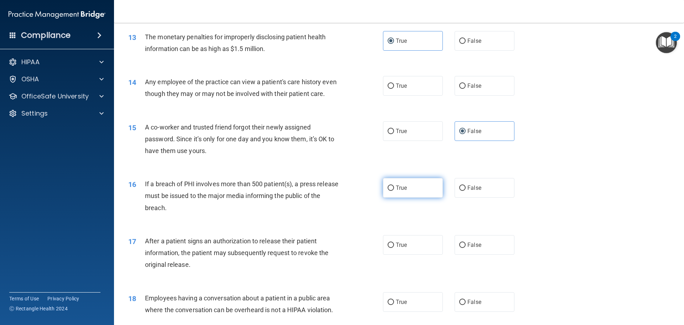
click at [402, 191] on span "True" at bounding box center [401, 187] width 11 height 7
click at [394, 191] on input "True" at bounding box center [391, 187] width 6 height 5
radio input "true"
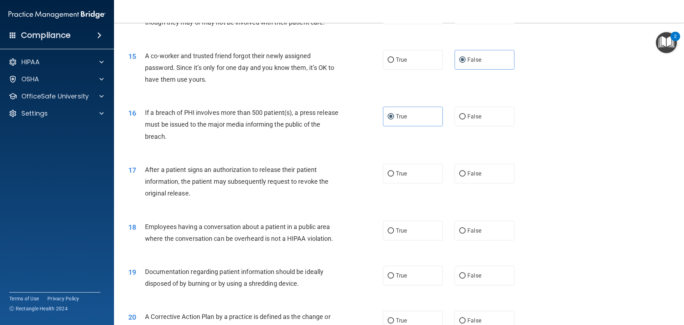
scroll to position [748, 0]
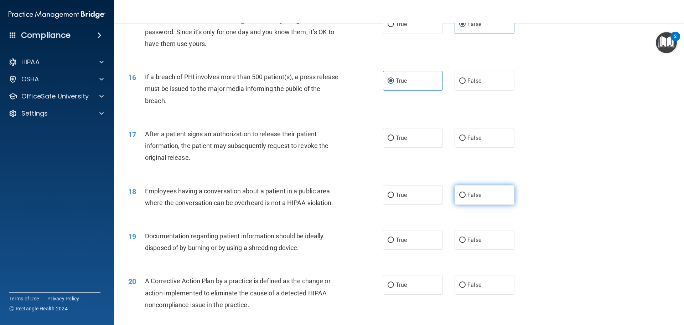
click at [470, 202] on label "False" at bounding box center [485, 195] width 60 height 20
click at [466, 198] on input "False" at bounding box center [462, 194] width 6 height 5
radio input "true"
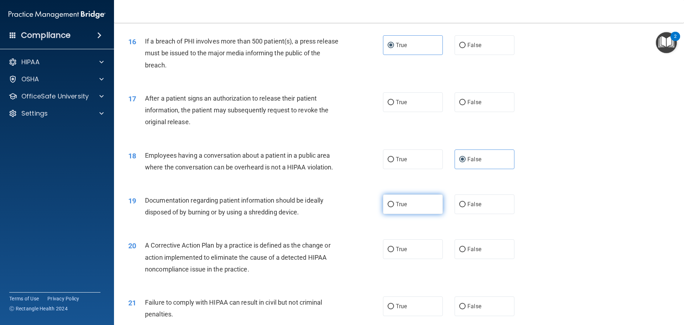
click at [385, 213] on label "True" at bounding box center [413, 204] width 60 height 20
click at [388, 207] on input "True" at bounding box center [391, 204] width 6 height 5
radio input "true"
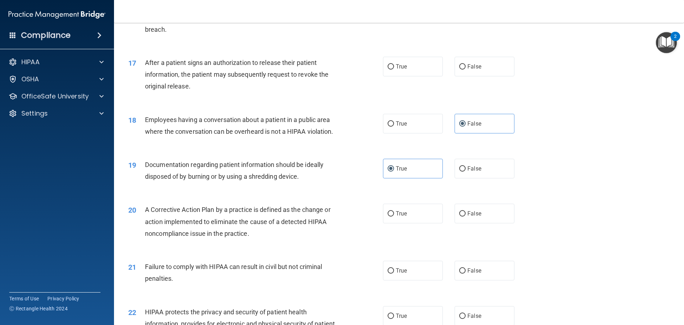
scroll to position [855, 0]
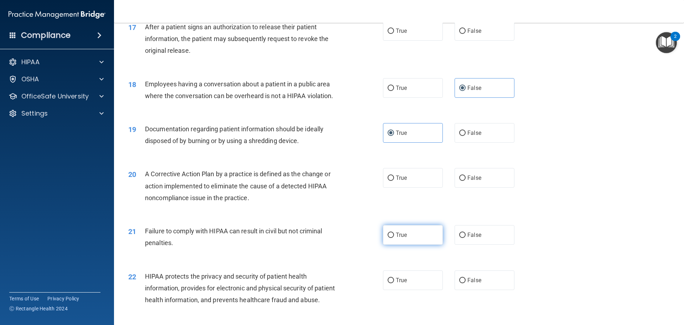
click at [412, 243] on label "True" at bounding box center [413, 235] width 60 height 20
click at [394, 238] on input "True" at bounding box center [391, 234] width 6 height 5
radio input "true"
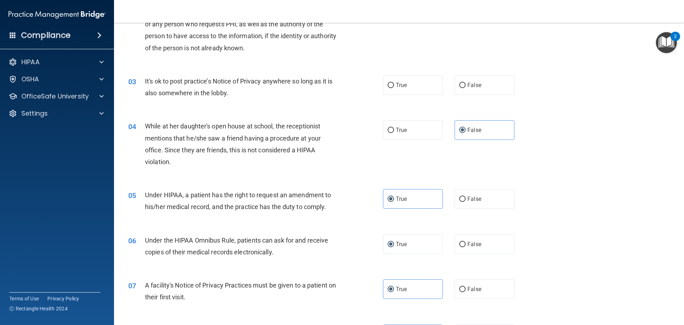
scroll to position [0, 0]
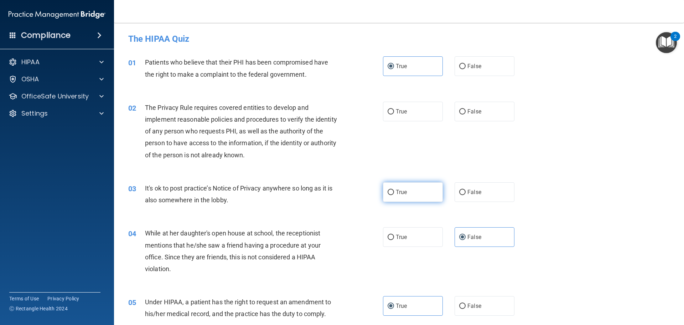
drag, startPoint x: 419, startPoint y: 191, endPoint x: 450, endPoint y: 151, distance: 50.3
click at [422, 188] on label "True" at bounding box center [413, 192] width 60 height 20
click at [394, 190] on input "True" at bounding box center [391, 192] width 6 height 5
radio input "true"
click at [470, 100] on div "02 The Privacy Rule requires covered entities to develop and implement reasonab…" at bounding box center [399, 133] width 552 height 81
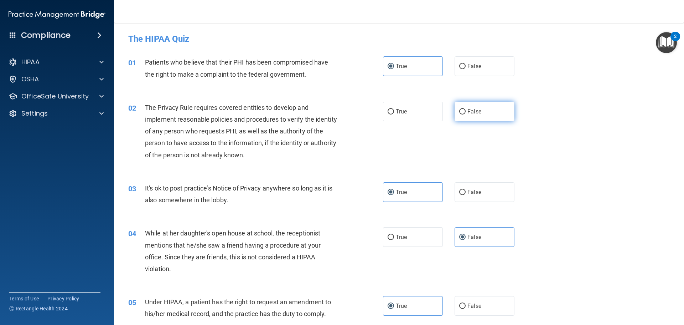
click at [468, 112] on span "False" at bounding box center [475, 111] width 14 height 7
click at [465, 112] on input "False" at bounding box center [462, 111] width 6 height 5
radio input "true"
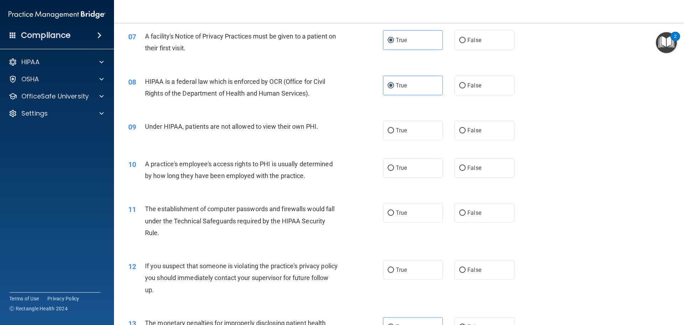
scroll to position [356, 0]
click at [474, 133] on span "False" at bounding box center [475, 129] width 14 height 7
click at [466, 133] on input "False" at bounding box center [462, 129] width 6 height 5
radio input "true"
click at [415, 165] on label "True" at bounding box center [413, 167] width 60 height 20
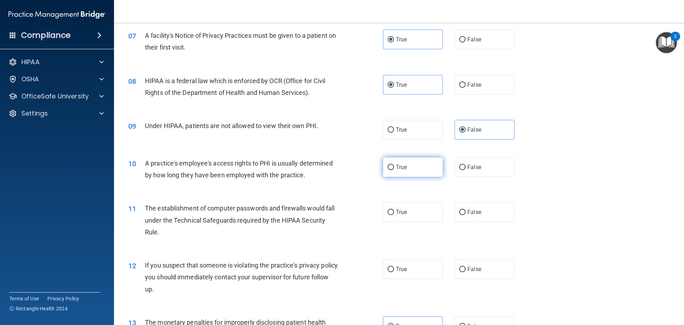
click at [394, 165] on input "True" at bounding box center [391, 167] width 6 height 5
radio input "true"
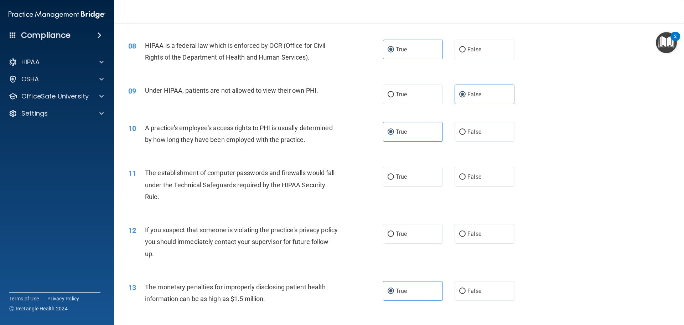
scroll to position [392, 0]
click at [407, 184] on label "True" at bounding box center [413, 176] width 60 height 20
click at [394, 179] on input "True" at bounding box center [391, 176] width 6 height 5
radio input "true"
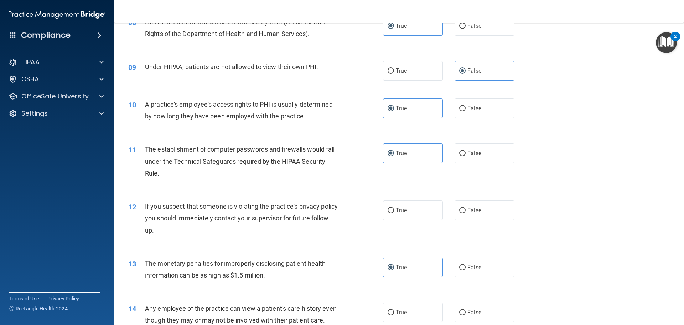
scroll to position [428, 0]
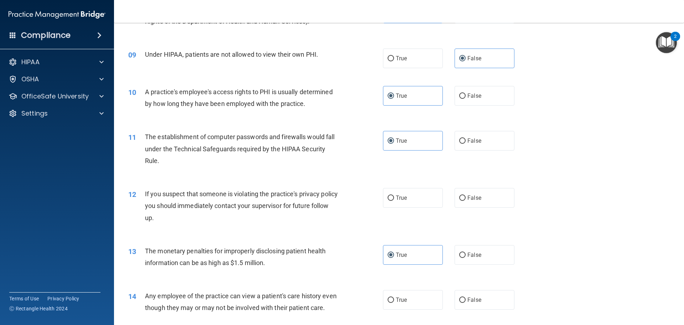
click at [411, 194] on label "True" at bounding box center [413, 198] width 60 height 20
click at [394, 195] on input "True" at bounding box center [391, 197] width 6 height 5
radio input "true"
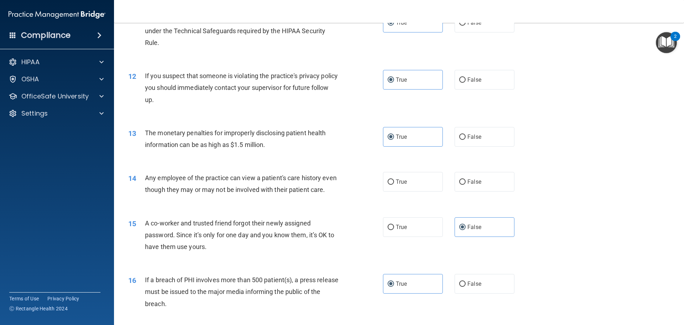
scroll to position [570, 0]
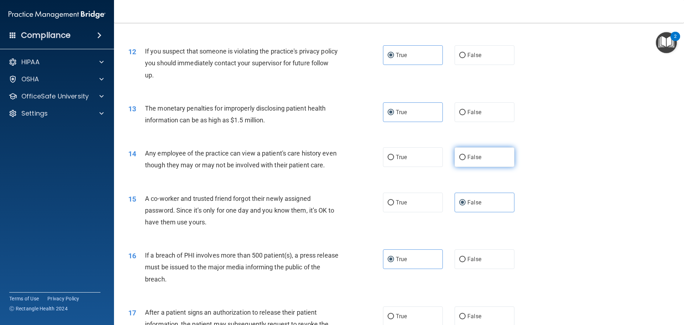
click at [480, 155] on label "False" at bounding box center [485, 157] width 60 height 20
click at [466, 155] on input "False" at bounding box center [462, 157] width 6 height 5
radio input "true"
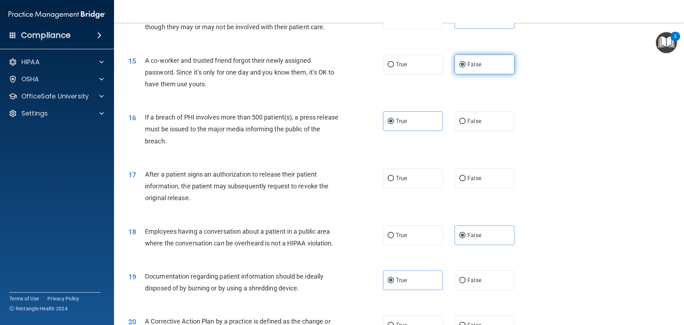
scroll to position [713, 0]
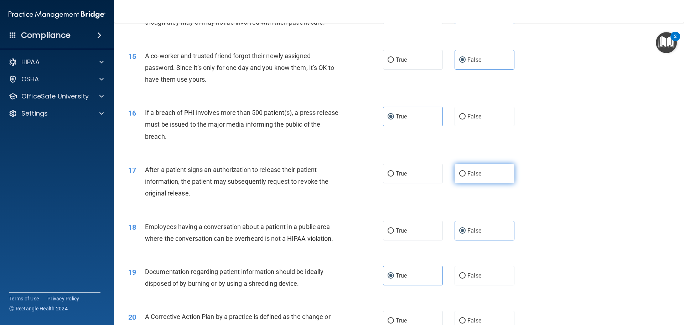
click at [484, 183] on label "False" at bounding box center [485, 174] width 60 height 20
click at [466, 176] on input "False" at bounding box center [462, 173] width 6 height 5
radio input "true"
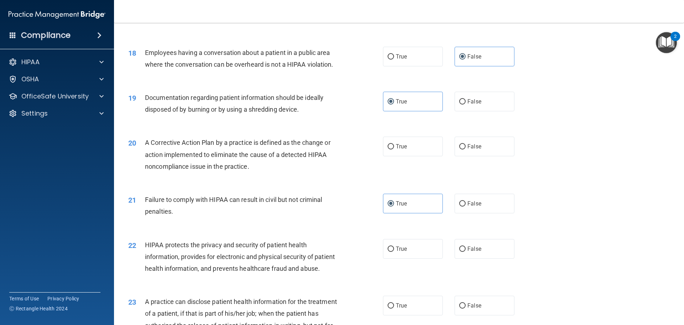
scroll to position [891, 0]
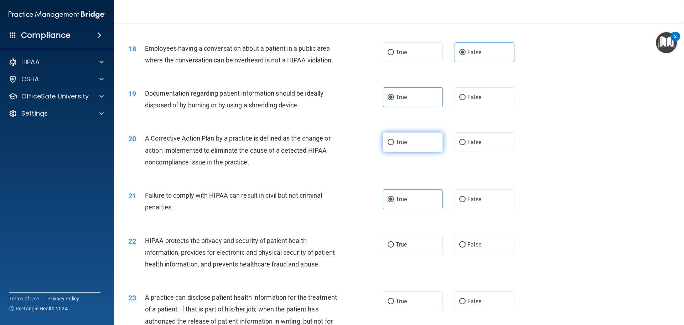
drag, startPoint x: 416, startPoint y: 155, endPoint x: 409, endPoint y: 154, distance: 7.2
click at [416, 152] on label "True" at bounding box center [413, 142] width 60 height 20
click at [394, 145] on input "True" at bounding box center [391, 142] width 6 height 5
radio input "true"
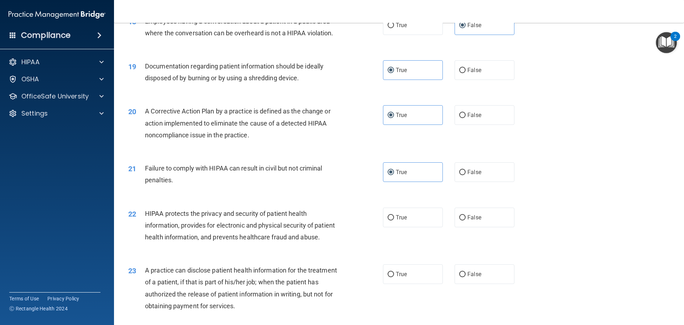
scroll to position [962, 0]
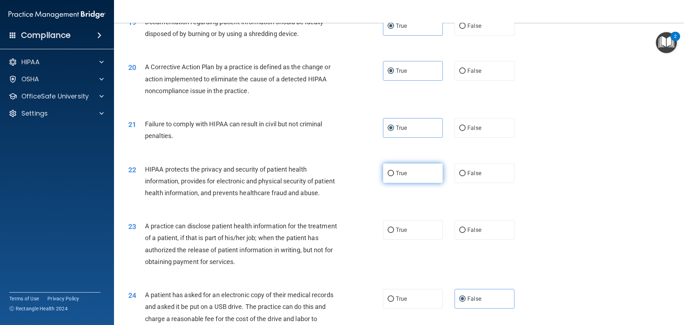
click at [405, 183] on label "True" at bounding box center [413, 173] width 60 height 20
click at [394, 176] on input "True" at bounding box center [391, 173] width 6 height 5
radio input "true"
click at [427, 239] on label "True" at bounding box center [413, 230] width 60 height 20
click at [394, 233] on input "True" at bounding box center [391, 229] width 6 height 5
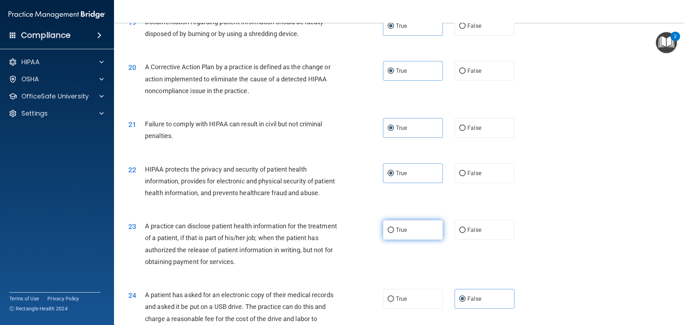
radio input "true"
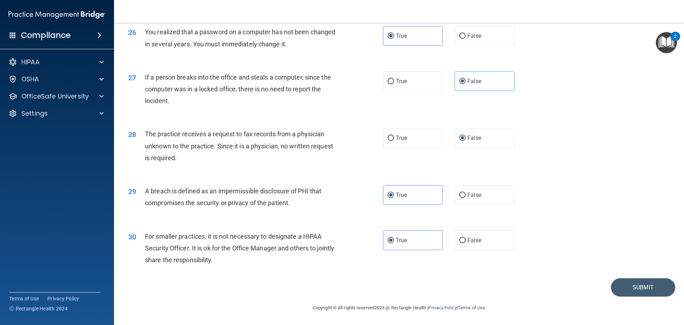
scroll to position [1362, 0]
click at [626, 285] on button "Submit" at bounding box center [643, 287] width 64 height 18
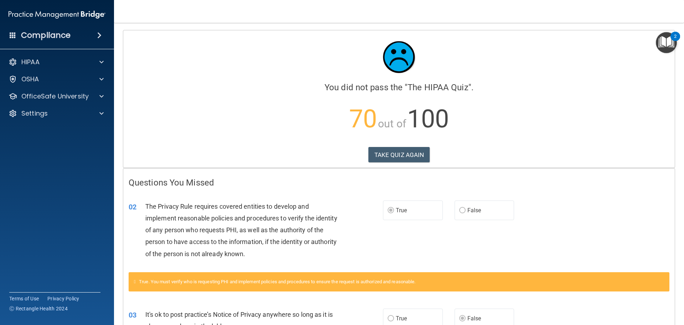
scroll to position [36, 0]
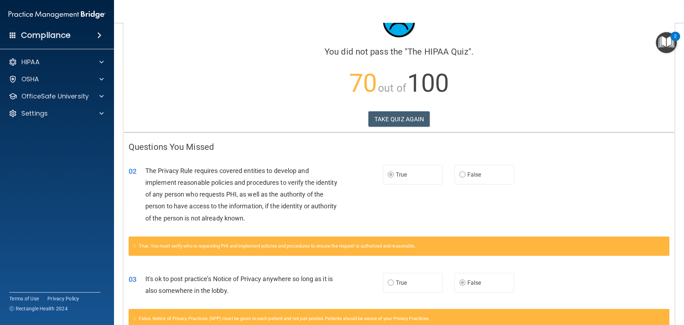
click at [136, 247] on icon at bounding box center [135, 245] width 2 height 5
click at [455, 172] on label "False" at bounding box center [485, 175] width 60 height 20
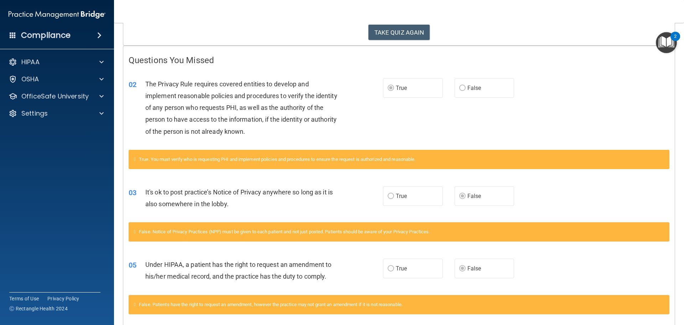
scroll to position [89, 0]
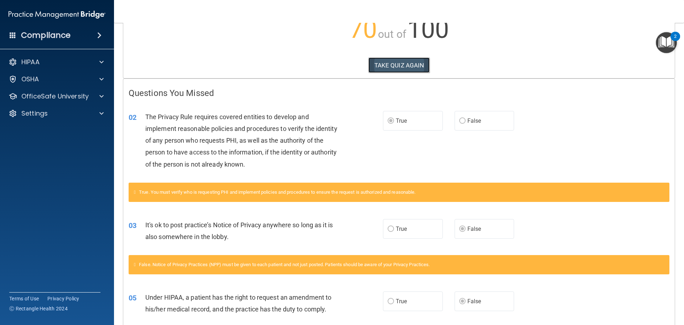
click at [401, 62] on button "TAKE QUIZ AGAIN" at bounding box center [399, 65] width 62 height 16
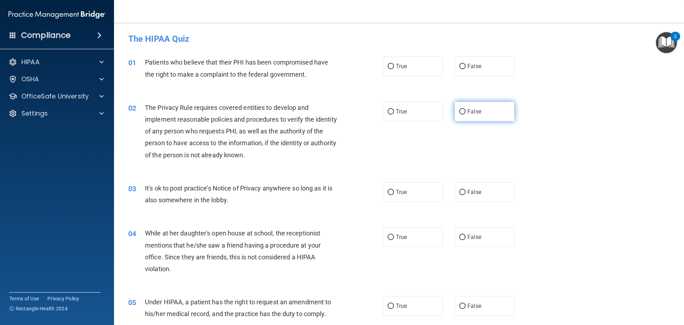
click at [459, 112] on input "False" at bounding box center [462, 111] width 6 height 5
radio input "true"
click at [390, 187] on label "True" at bounding box center [413, 192] width 60 height 20
click at [390, 190] on input "True" at bounding box center [391, 192] width 6 height 5
radio input "true"
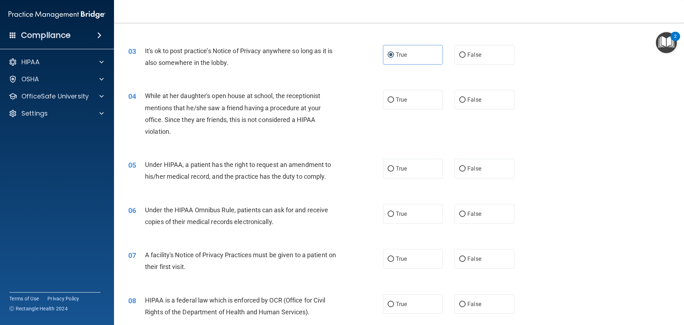
scroll to position [143, 0]
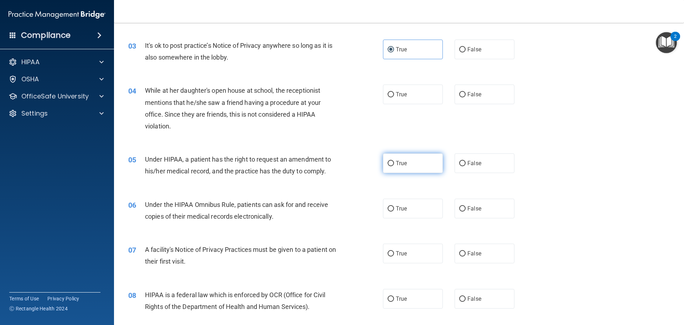
click at [399, 160] on span "True" at bounding box center [401, 163] width 11 height 7
click at [394, 161] on input "True" at bounding box center [391, 163] width 6 height 5
radio input "true"
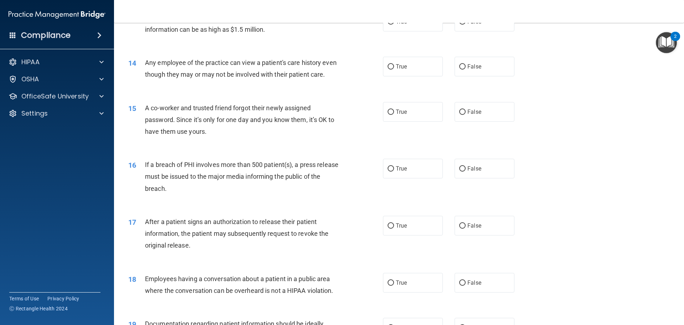
scroll to position [677, 0]
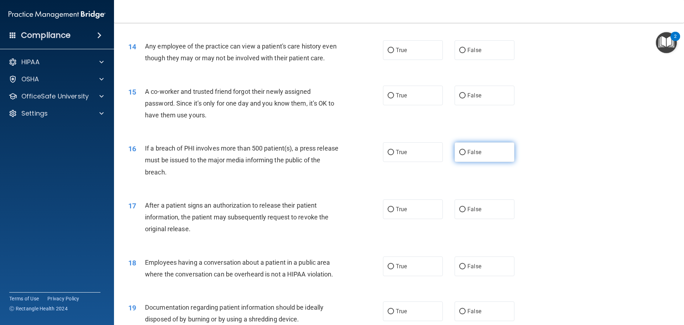
click at [468, 155] on span "False" at bounding box center [475, 152] width 14 height 7
click at [465, 155] on input "False" at bounding box center [462, 152] width 6 height 5
radio input "true"
click at [455, 219] on label "False" at bounding box center [485, 209] width 60 height 20
click at [459, 212] on input "False" at bounding box center [462, 209] width 6 height 5
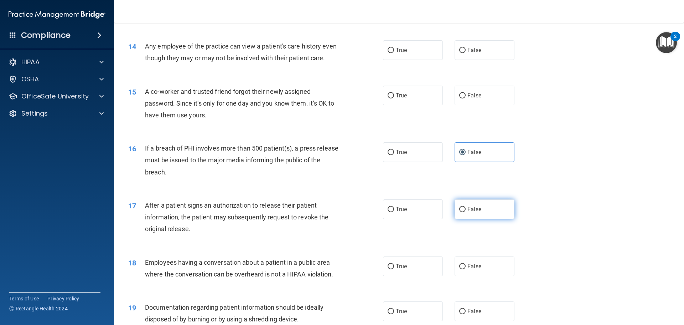
radio input "true"
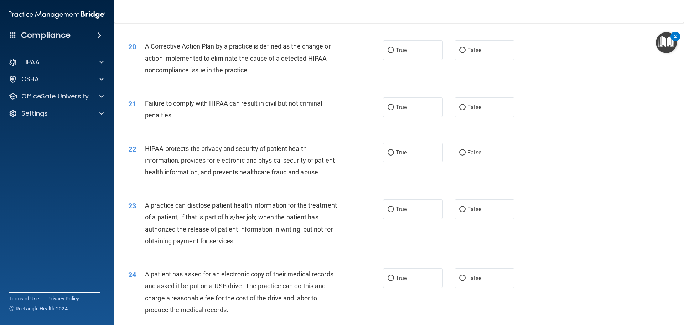
scroll to position [1069, 0]
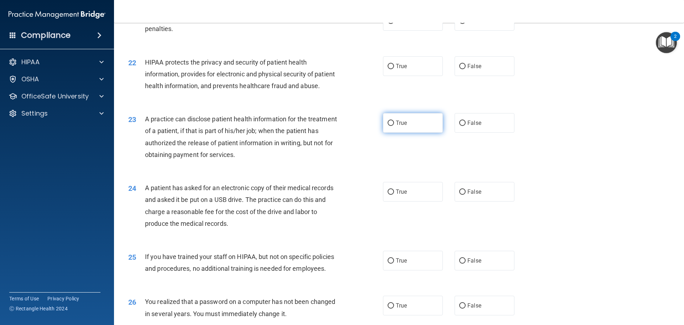
click at [427, 133] on label "True" at bounding box center [413, 123] width 60 height 20
click at [394, 126] on input "True" at bounding box center [391, 122] width 6 height 5
radio input "true"
click at [414, 201] on label "True" at bounding box center [413, 192] width 60 height 20
click at [394, 195] on input "True" at bounding box center [391, 191] width 6 height 5
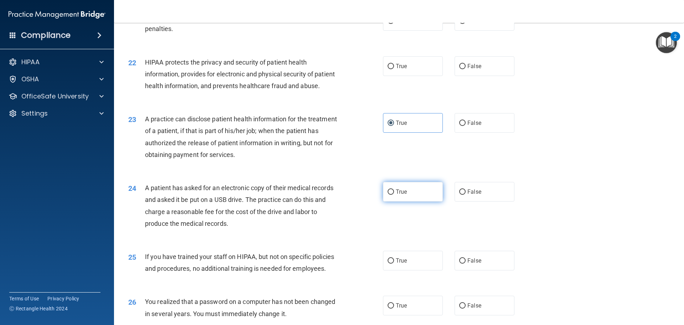
radio input "true"
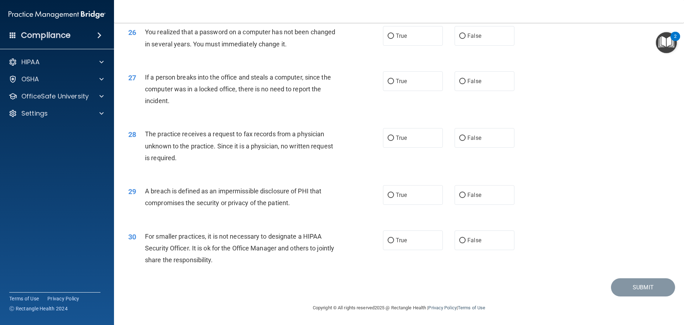
scroll to position [1362, 0]
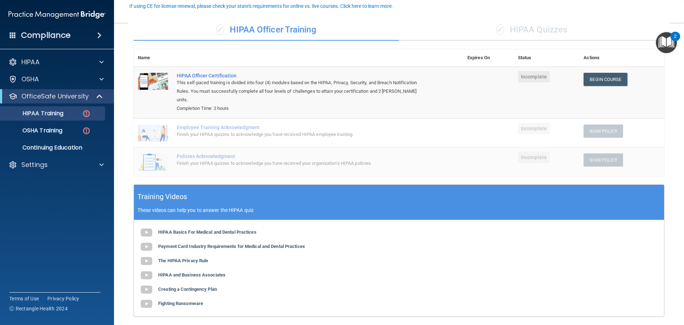
scroll to position [71, 0]
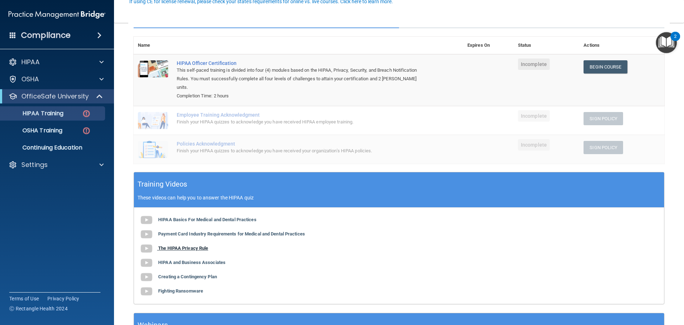
click at [174, 245] on b "The HIPAA Privacy Rule" at bounding box center [183, 247] width 50 height 5
